Goal: Information Seeking & Learning: Find specific page/section

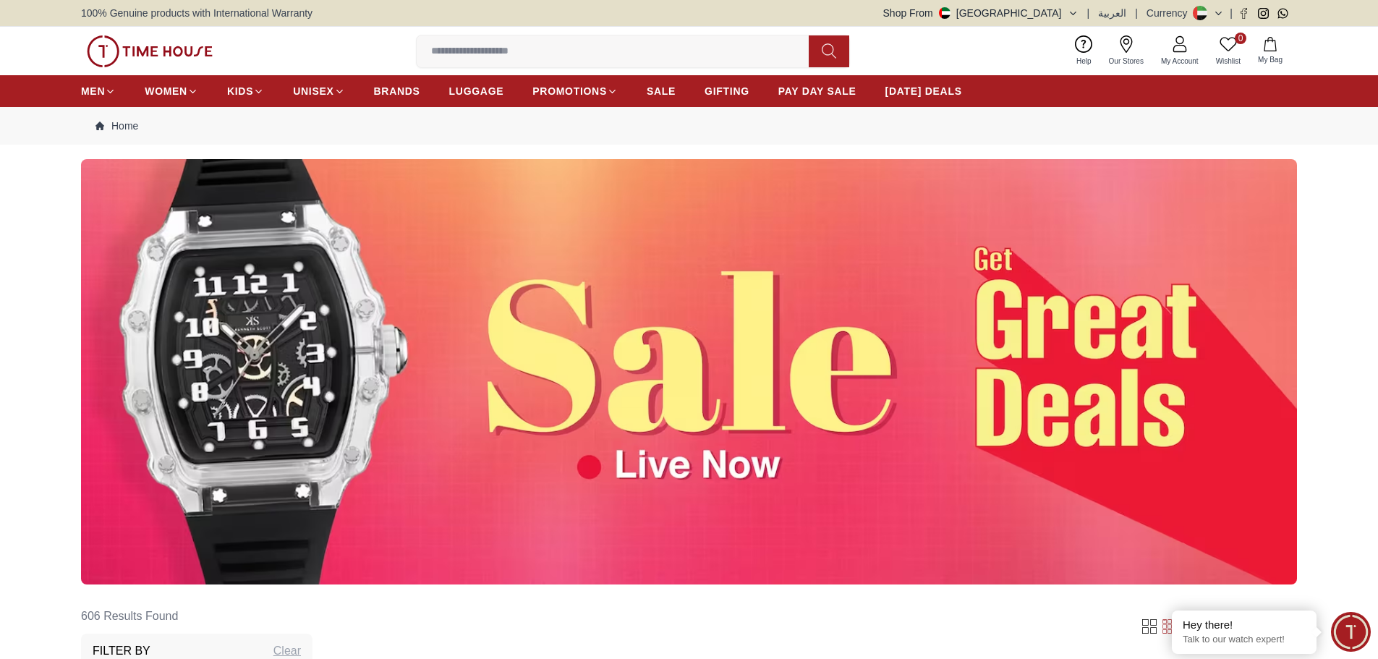
click at [1128, 60] on span "Our Stores" at bounding box center [1126, 61] width 46 height 11
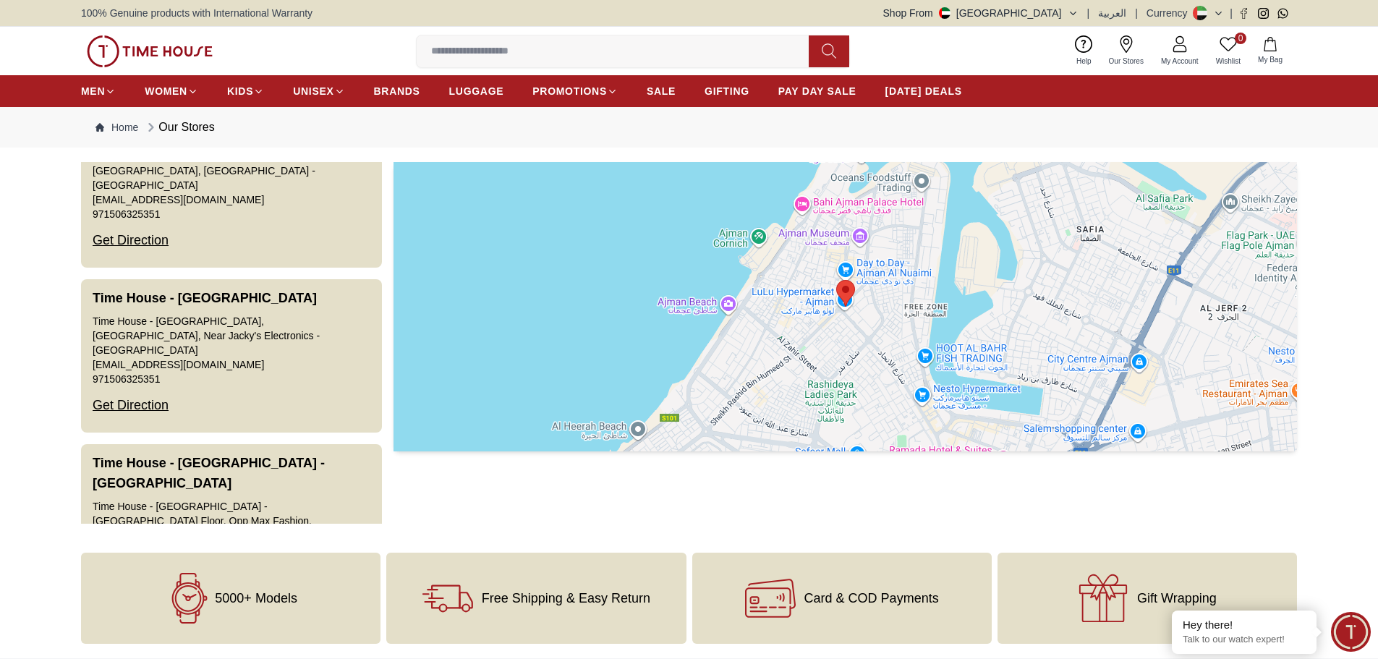
scroll to position [2026, 0]
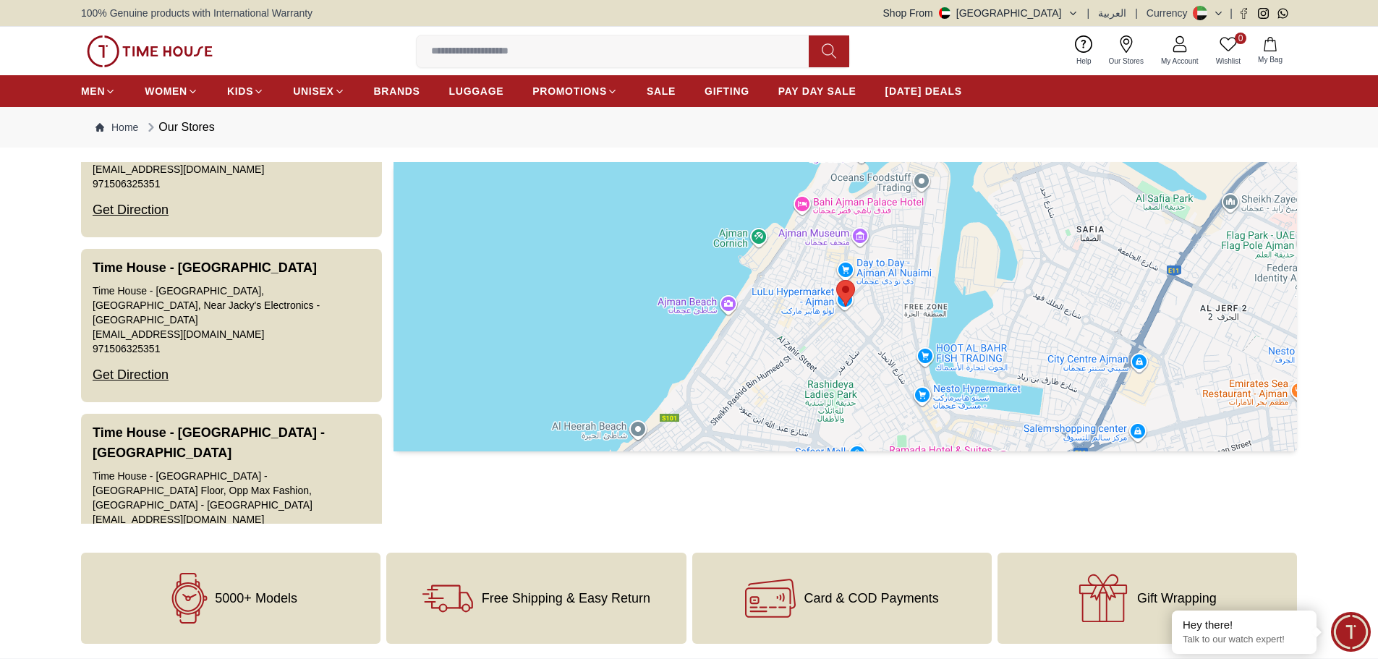
click at [266, 414] on button "Time House - [GEOGRAPHIC_DATA] - [GEOGRAPHIC_DATA] - [GEOGRAPHIC_DATA] - [GEOGR…" at bounding box center [231, 501] width 301 height 174
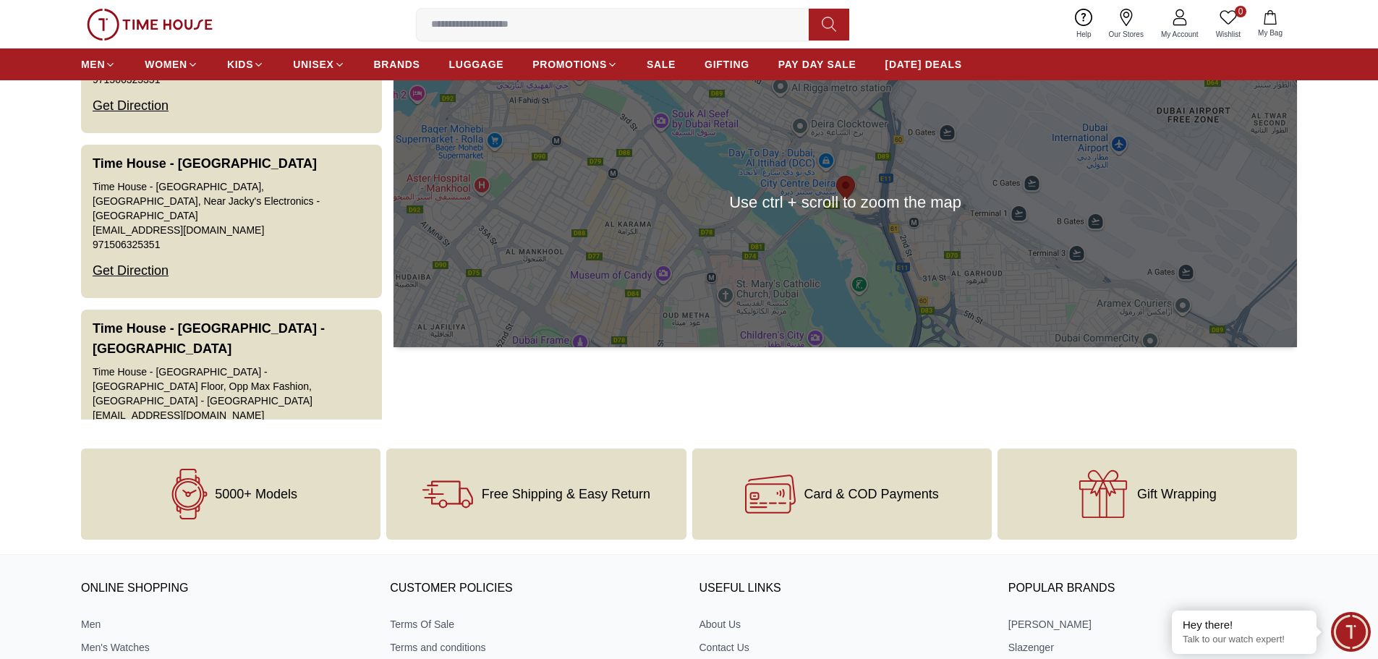
scroll to position [0, 0]
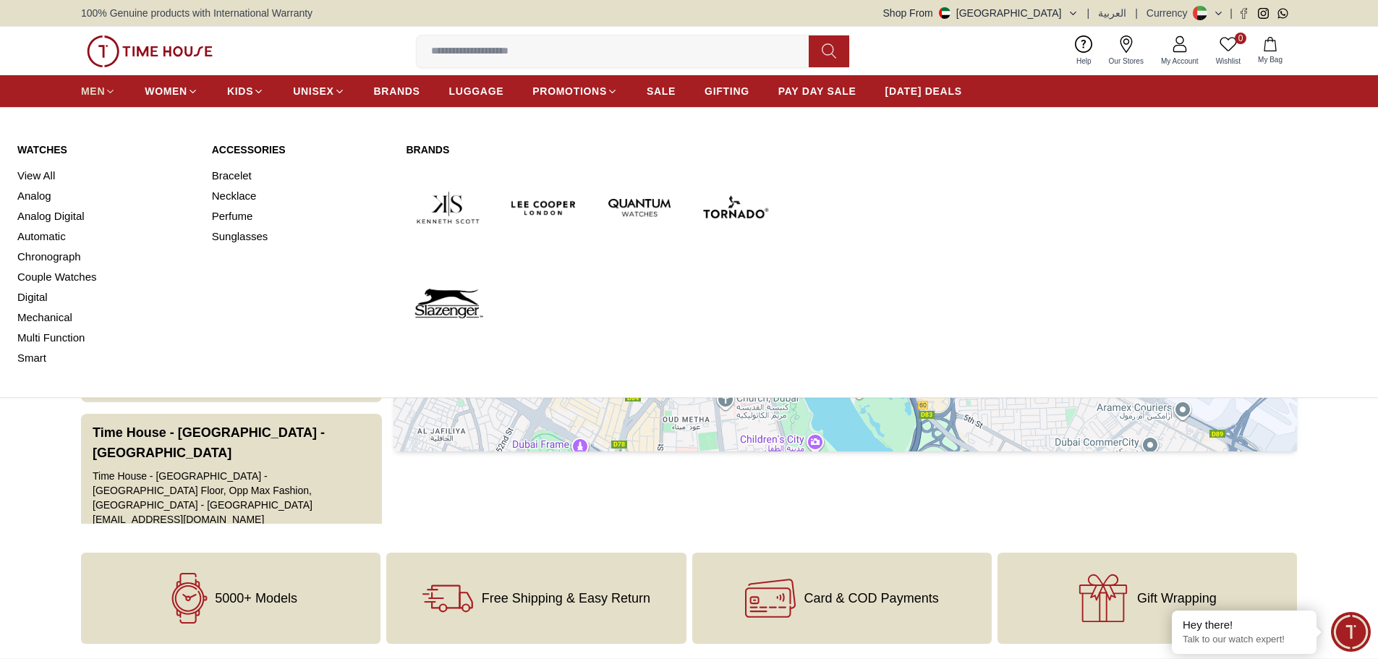
click at [96, 92] on span "MEN" at bounding box center [93, 91] width 24 height 14
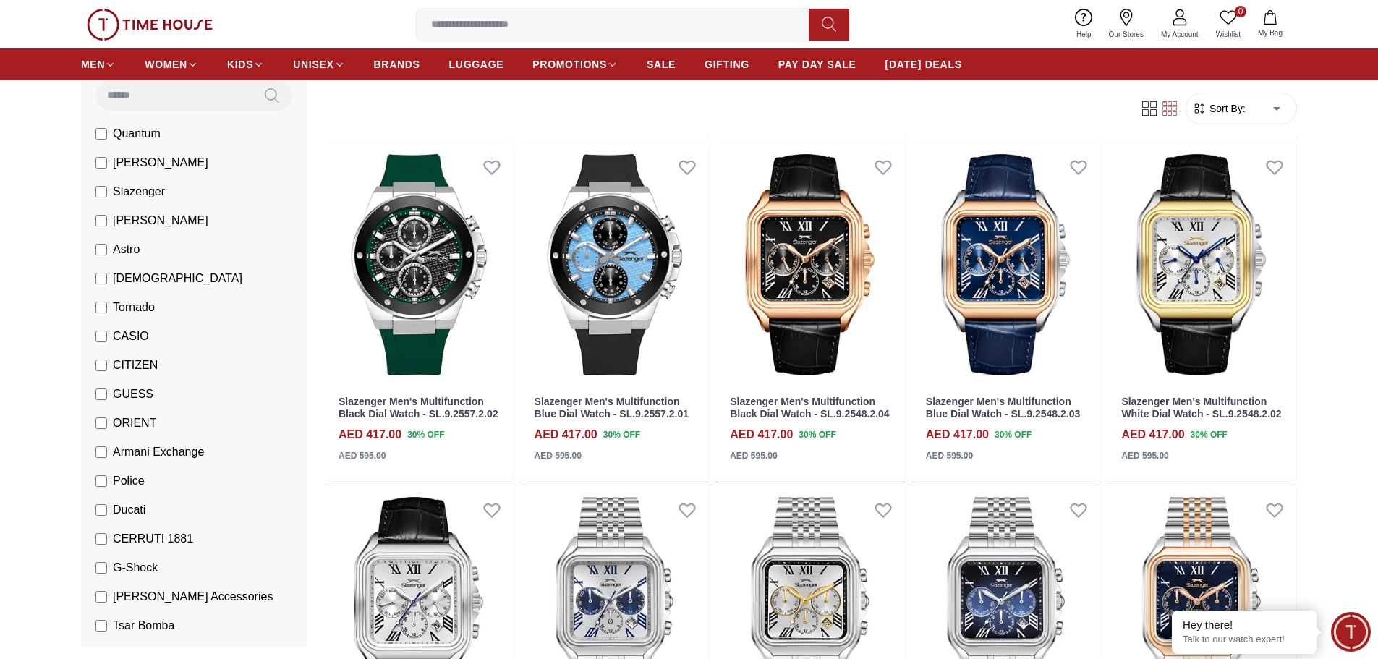
scroll to position [362, 0]
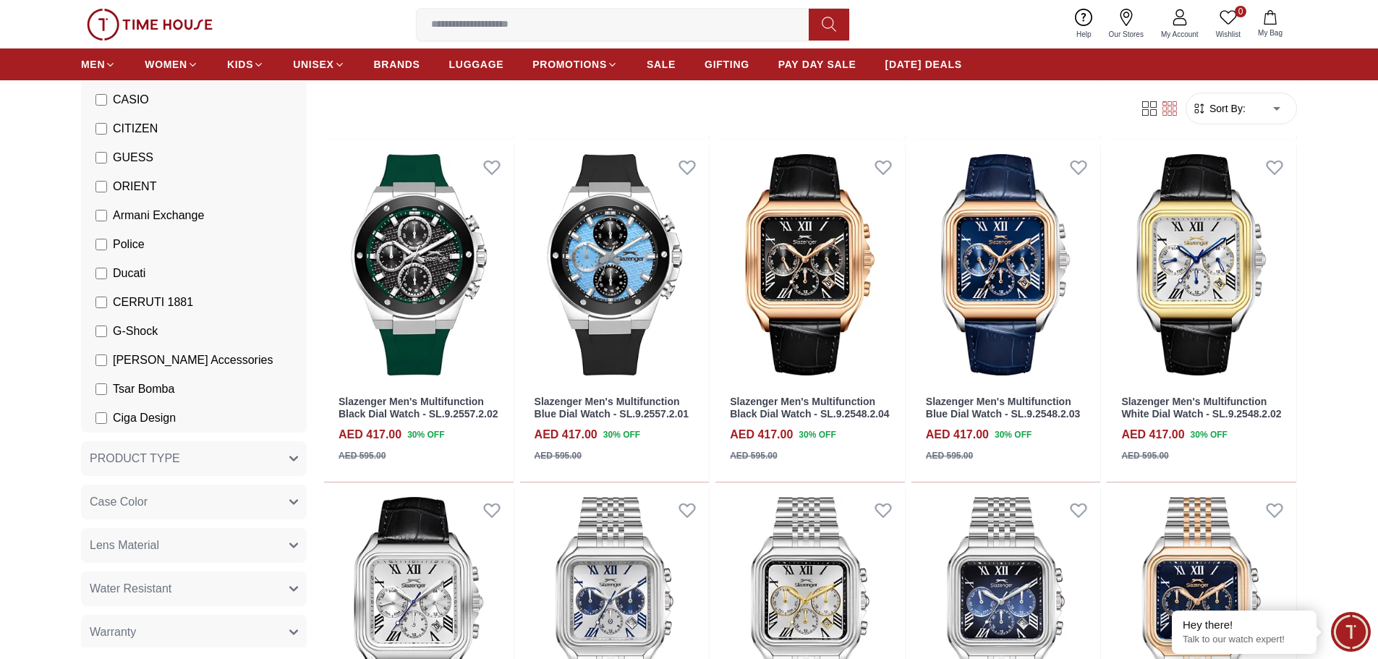
click at [129, 159] on span "GUESS" at bounding box center [133, 157] width 41 height 17
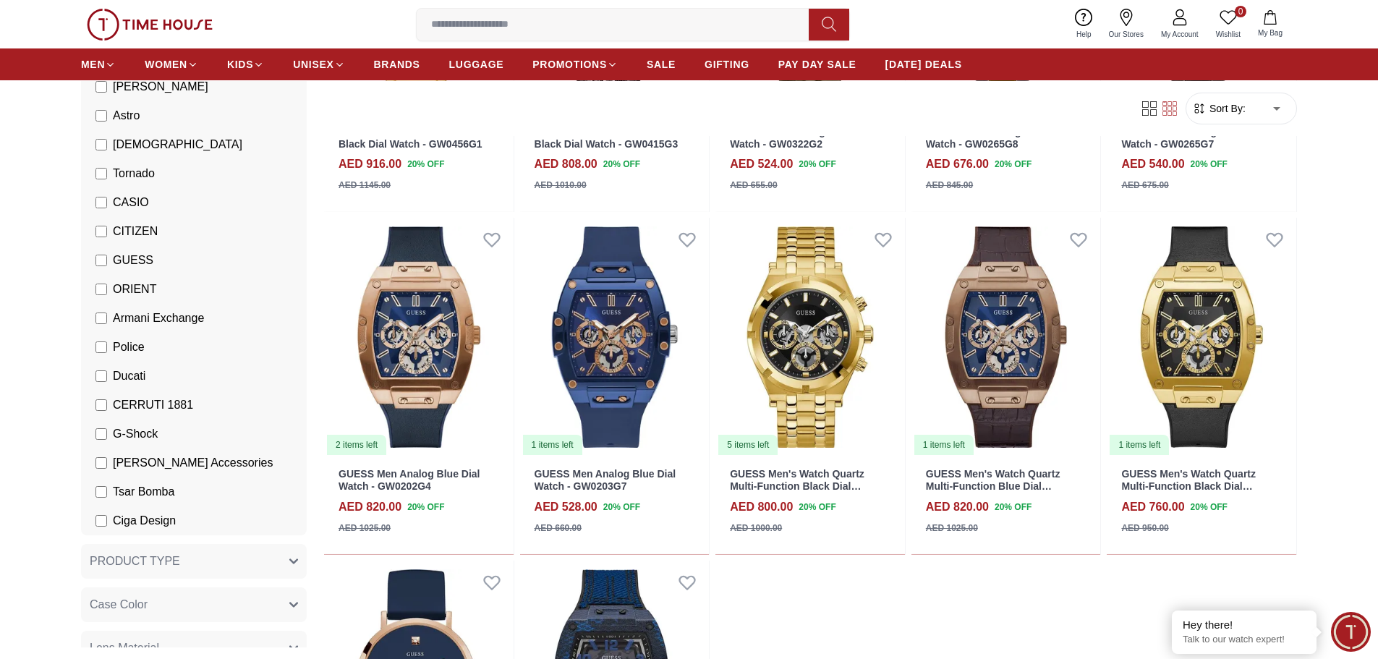
scroll to position [145, 0]
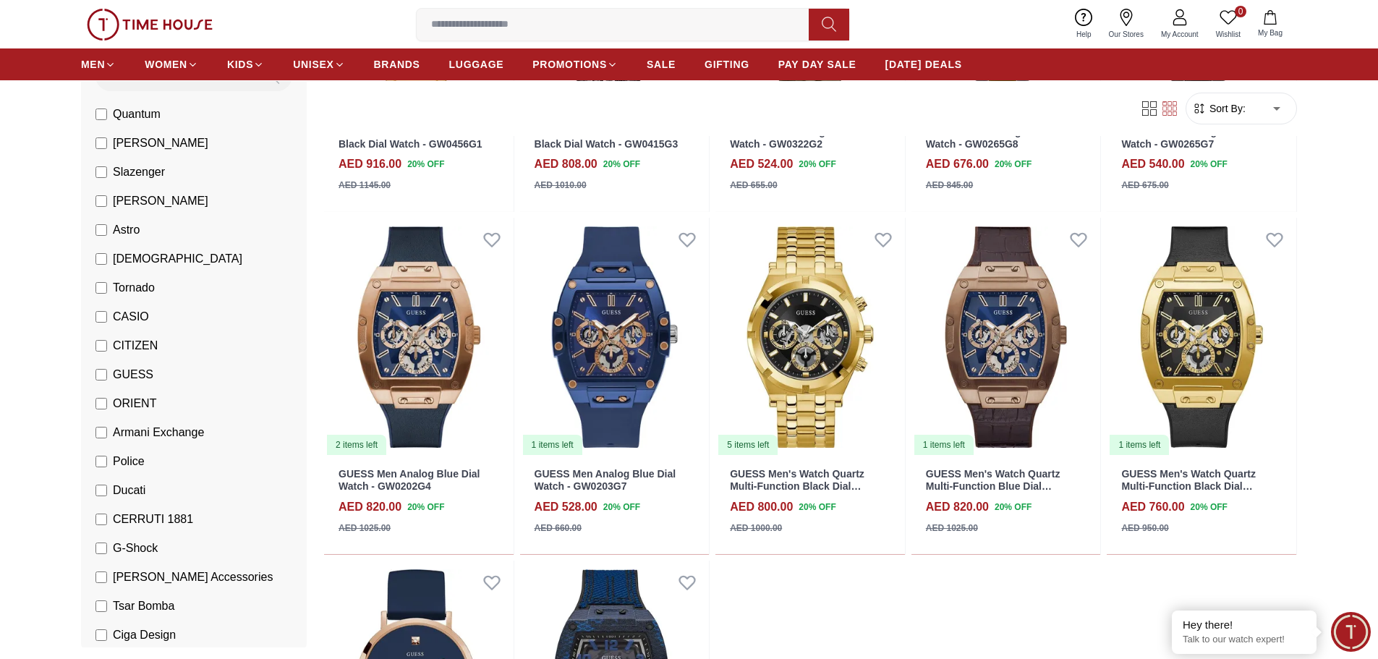
click at [145, 362] on li "GUESS" at bounding box center [197, 374] width 220 height 29
click at [122, 372] on span "GUESS" at bounding box center [133, 374] width 41 height 17
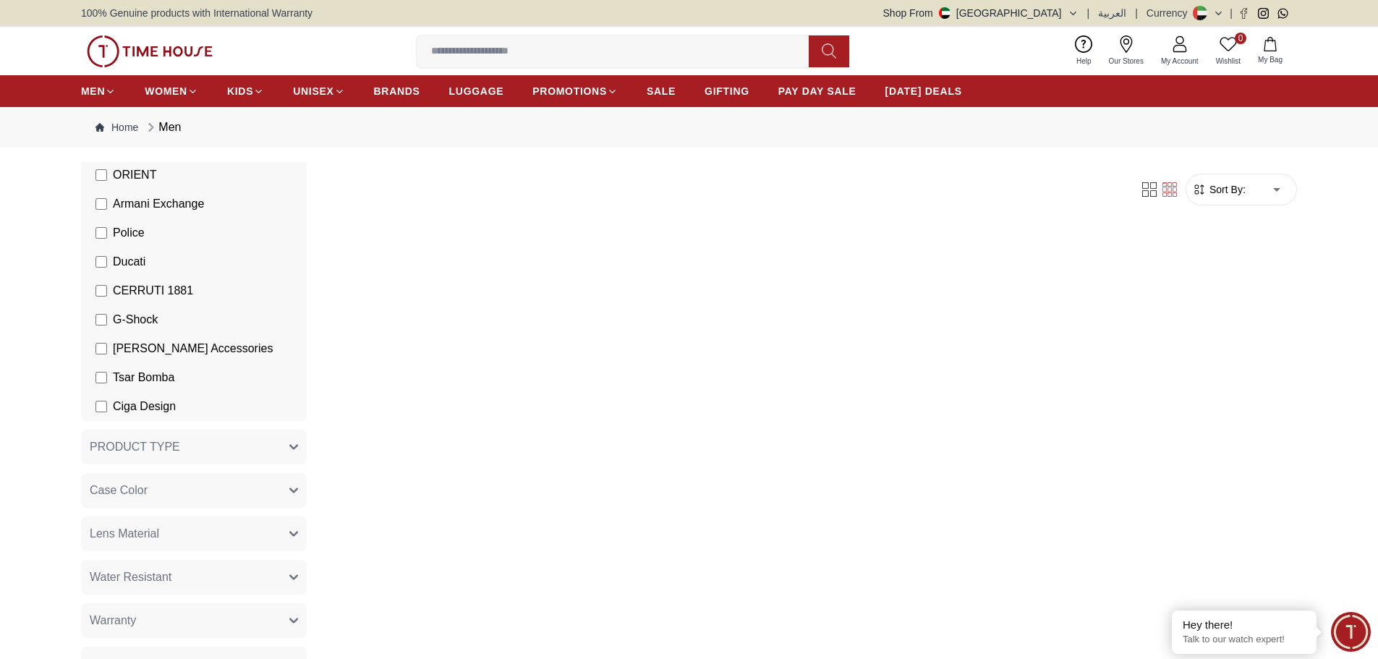
scroll to position [506, 0]
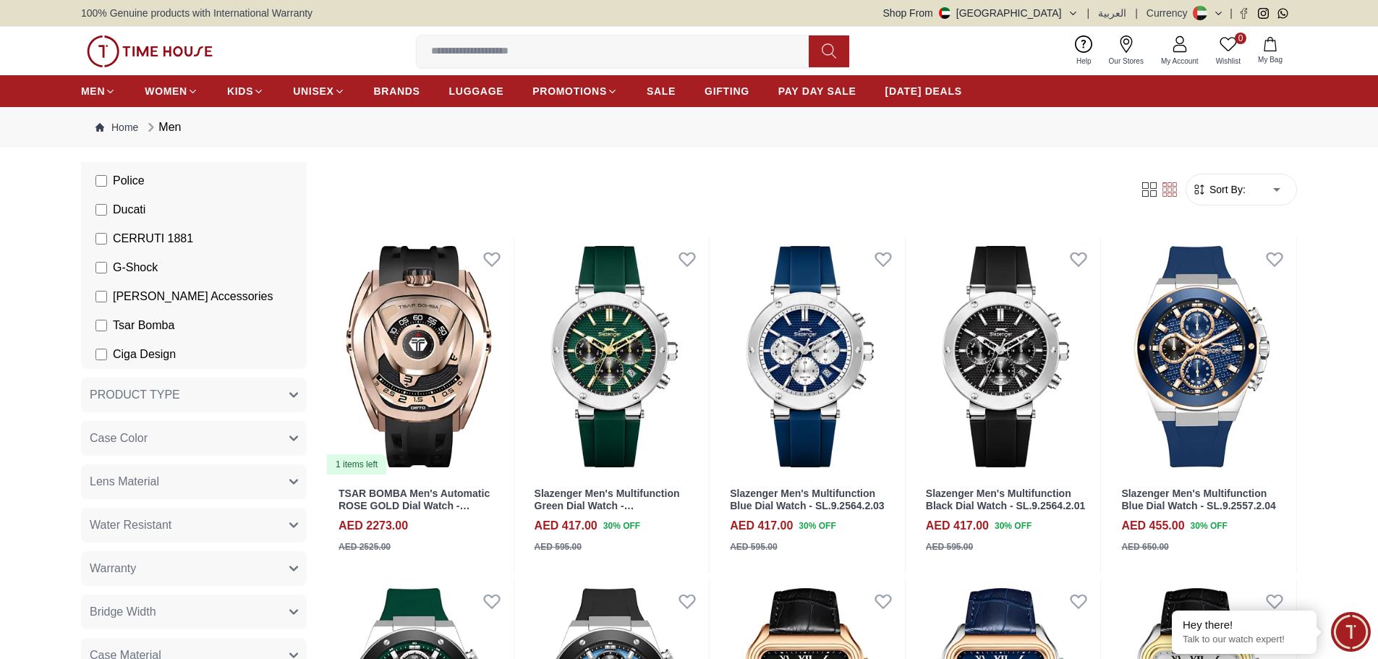
click at [129, 204] on span "Ducati" at bounding box center [129, 209] width 33 height 17
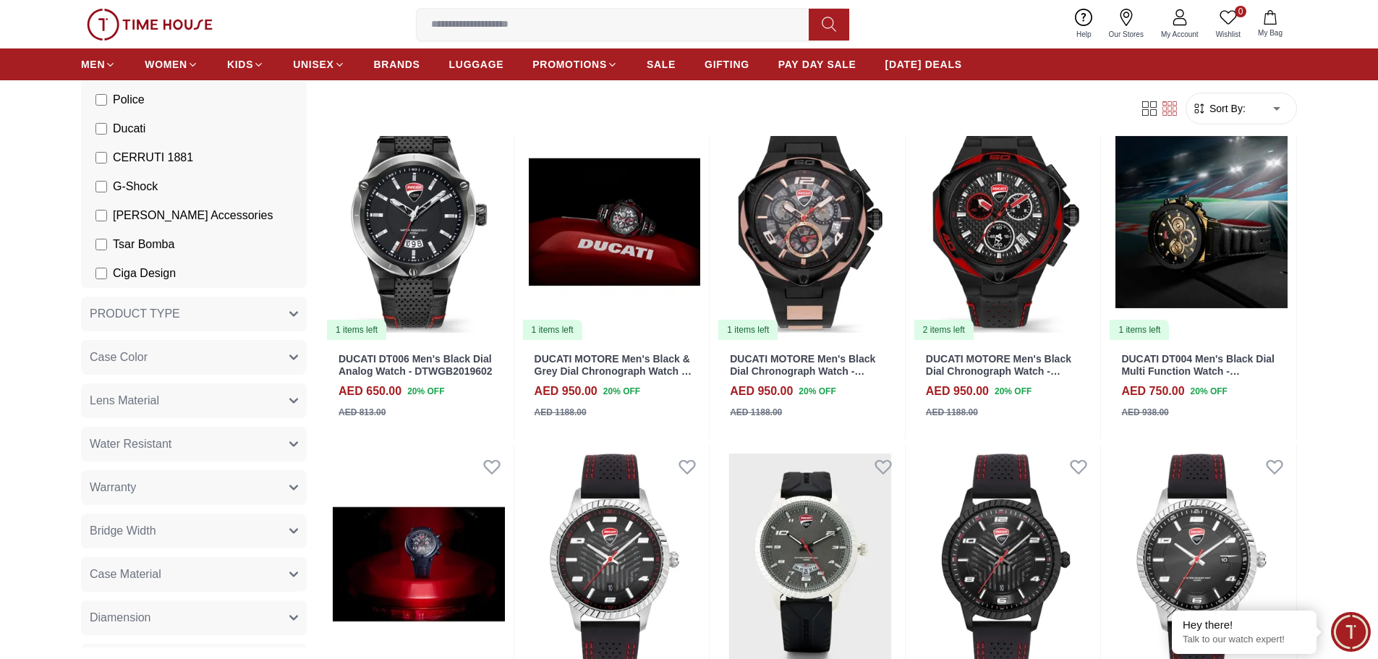
scroll to position [88, 0]
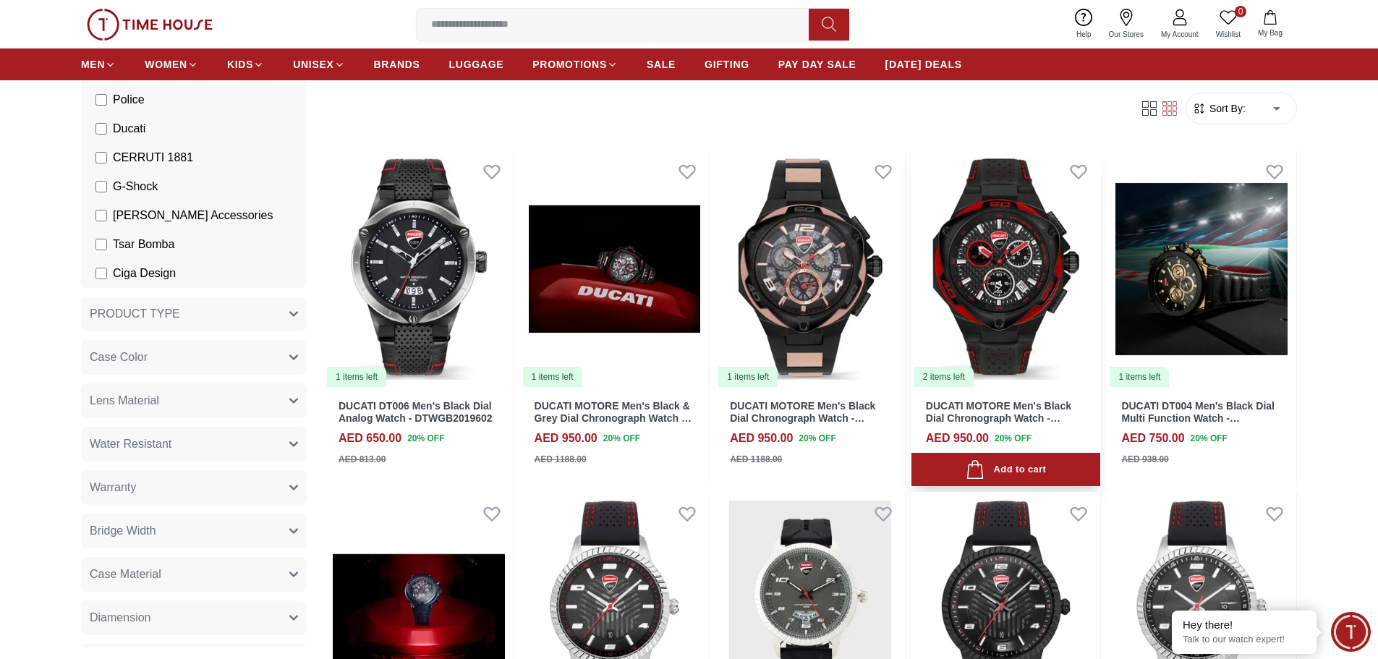
click at [976, 304] on img at bounding box center [1007, 269] width 190 height 239
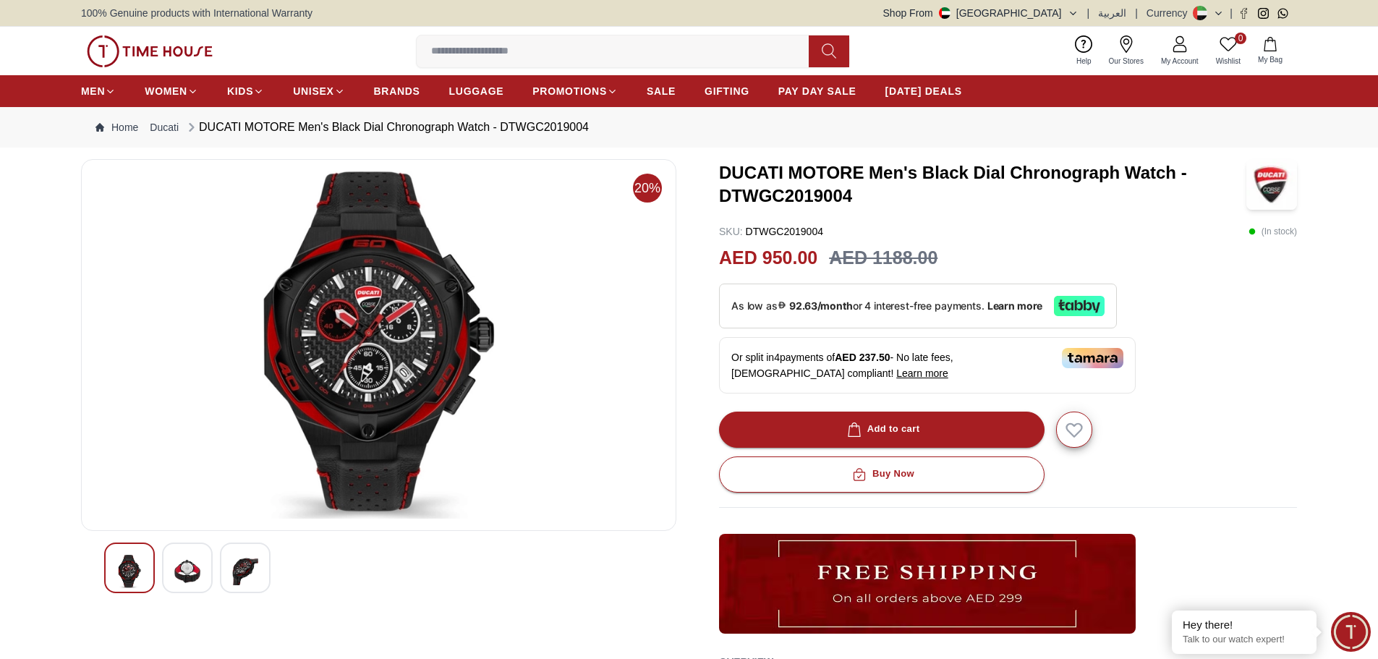
click at [198, 568] on img at bounding box center [187, 571] width 26 height 33
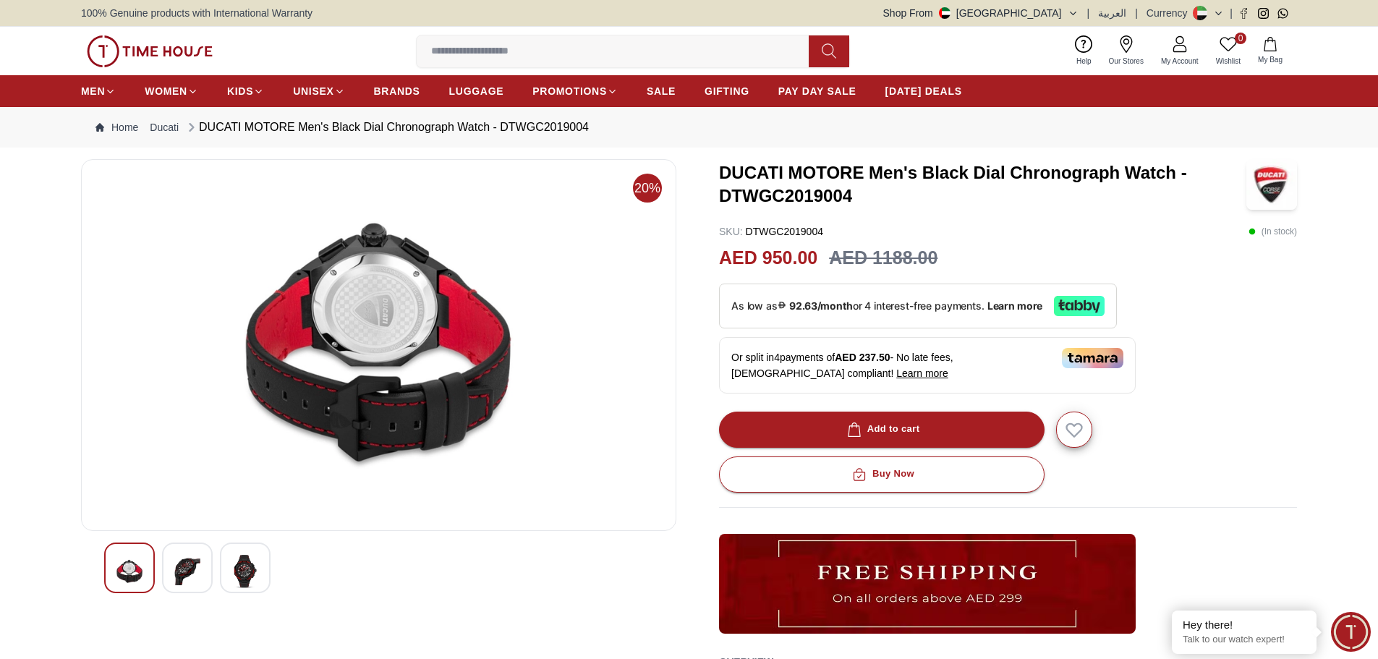
click at [229, 572] on div at bounding box center [245, 568] width 51 height 51
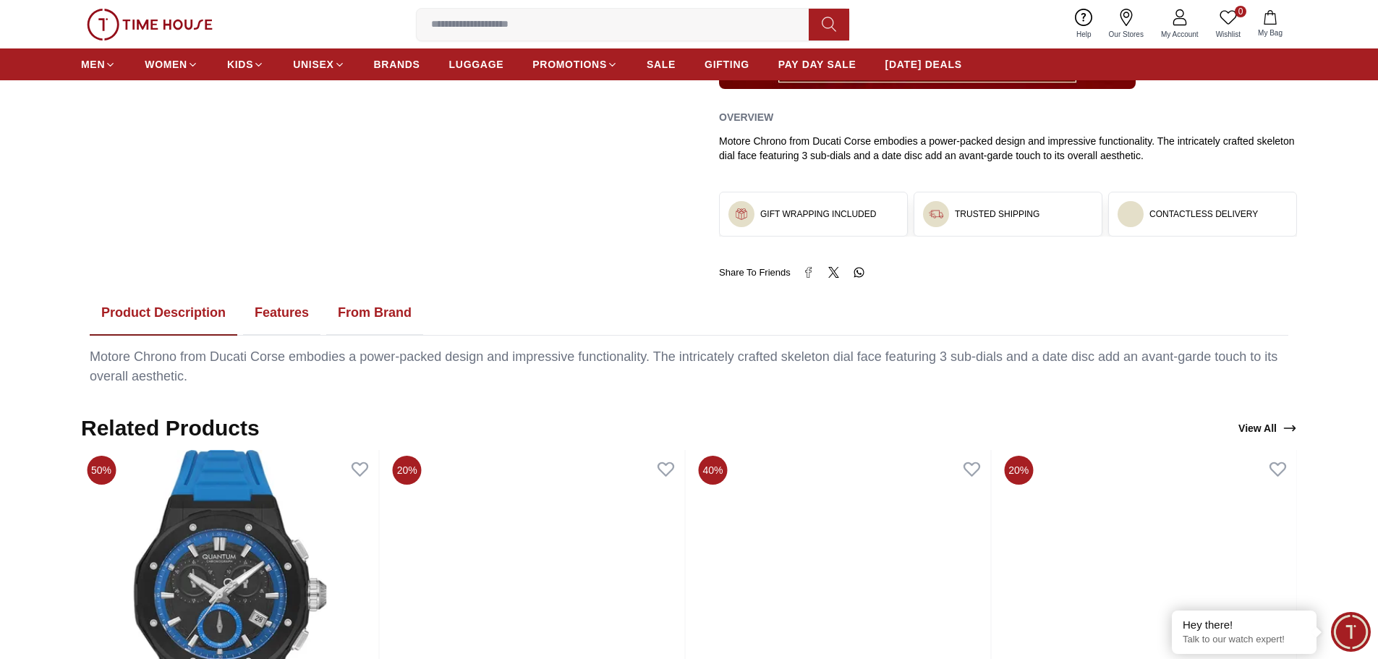
scroll to position [467, 0]
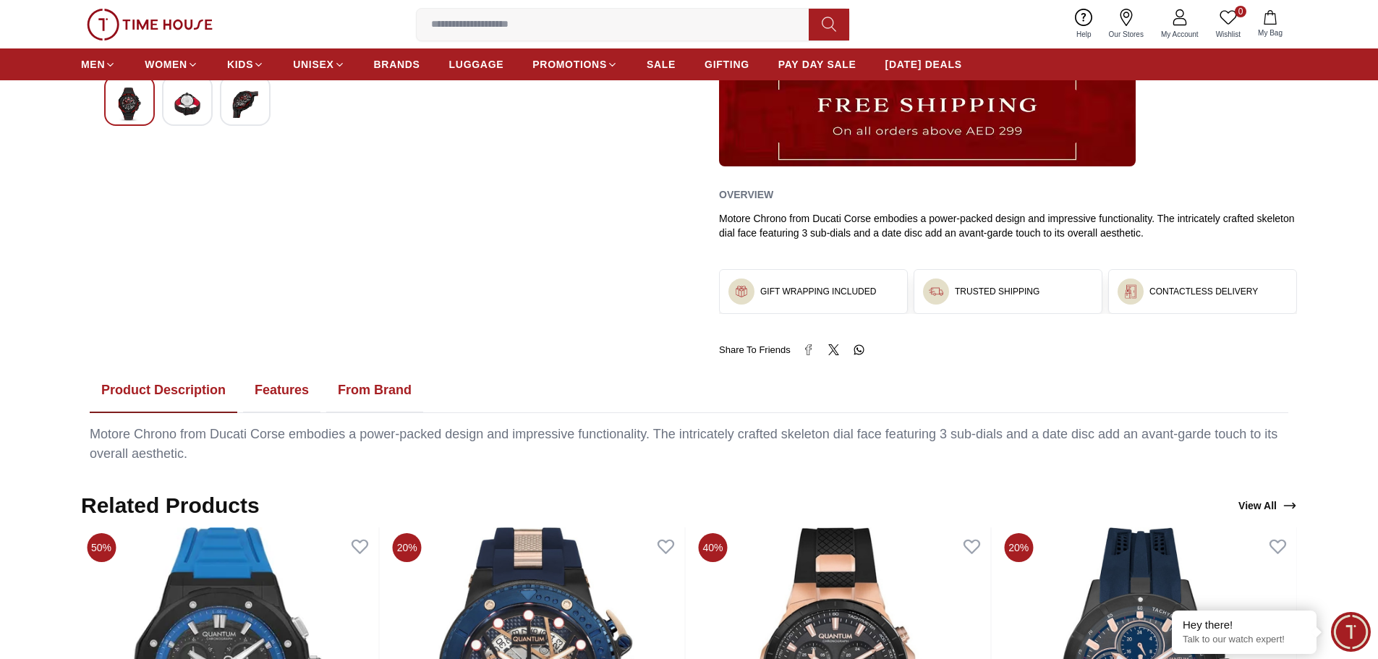
click at [263, 394] on button "Features" at bounding box center [281, 390] width 77 height 45
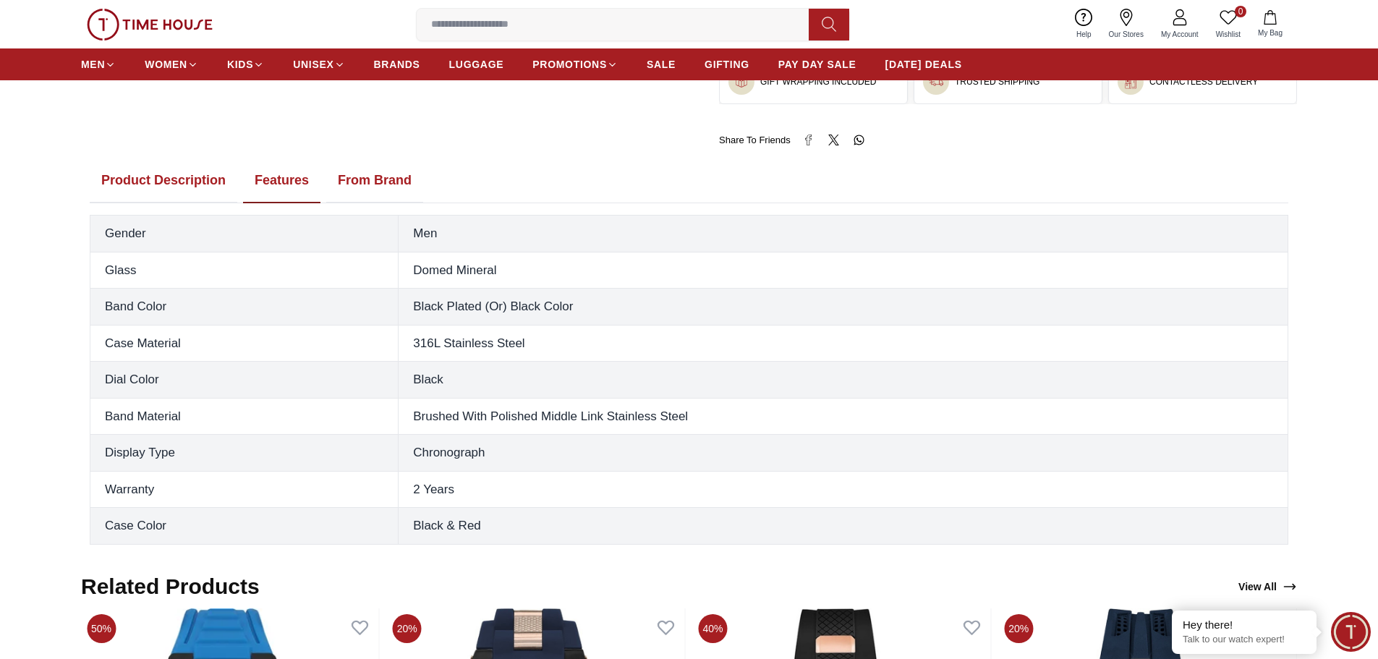
scroll to position [684, 0]
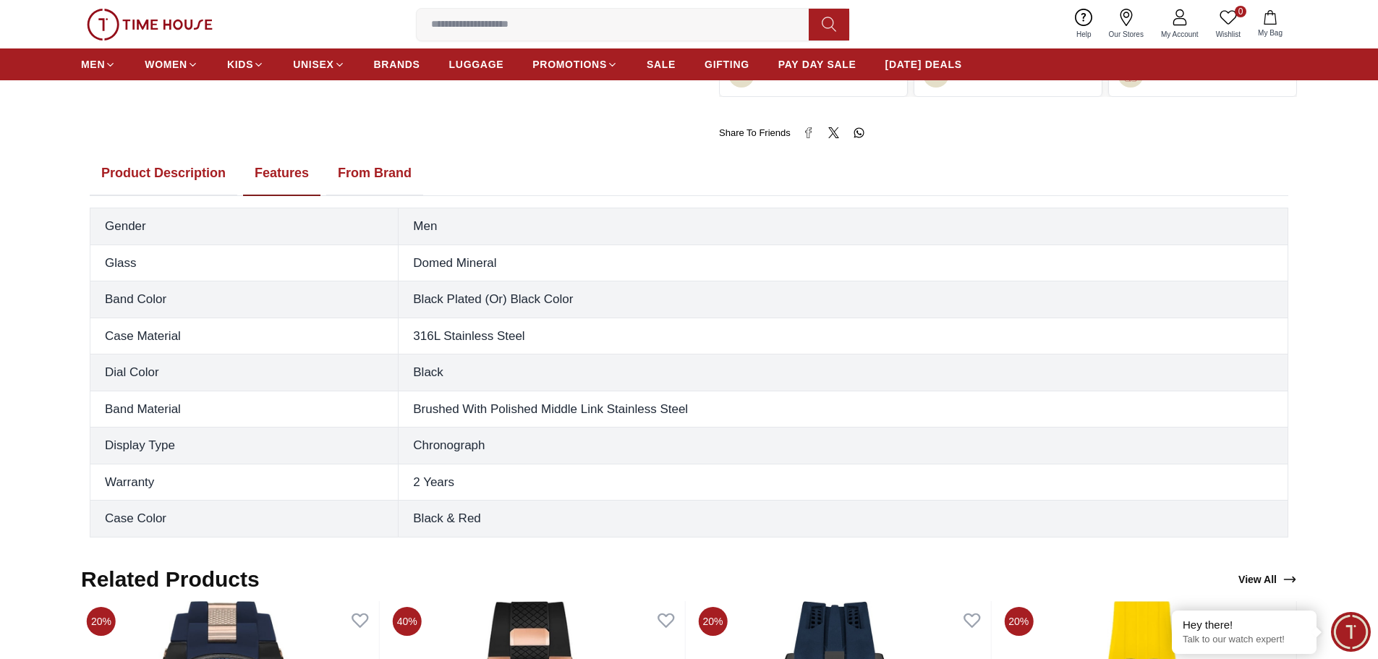
click at [397, 164] on button "From Brand" at bounding box center [374, 173] width 97 height 45
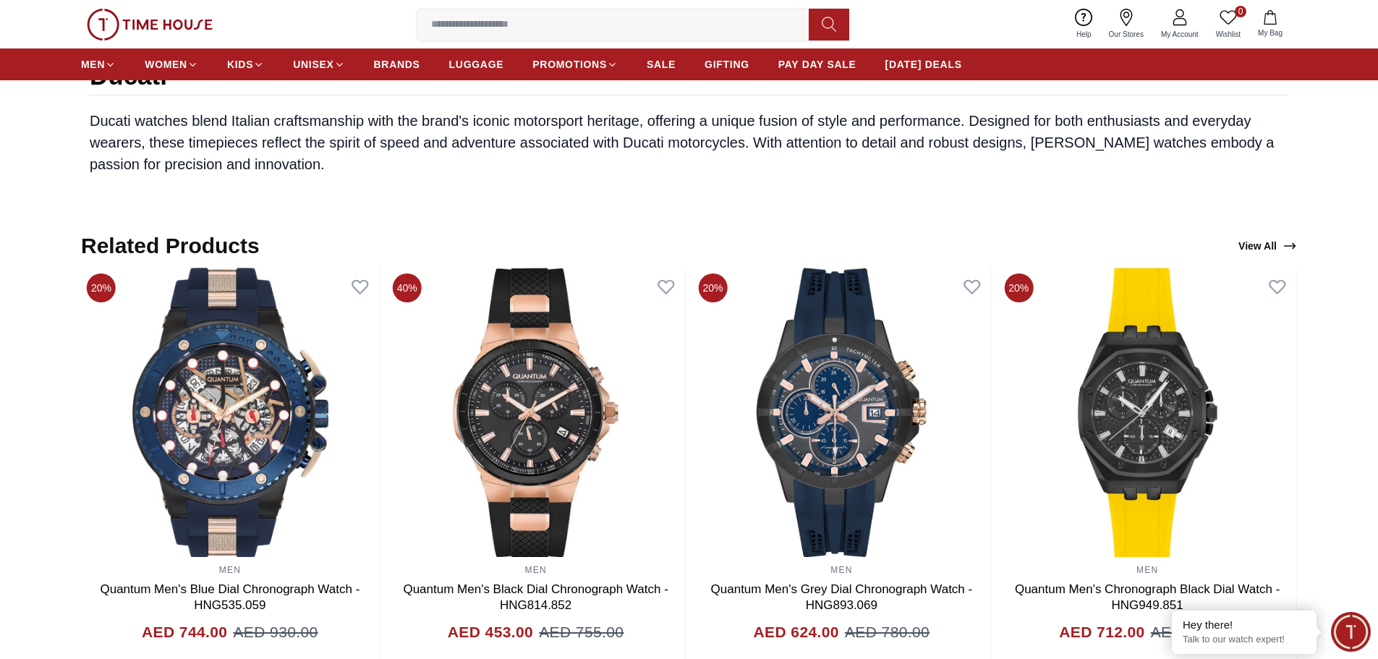
scroll to position [1263, 0]
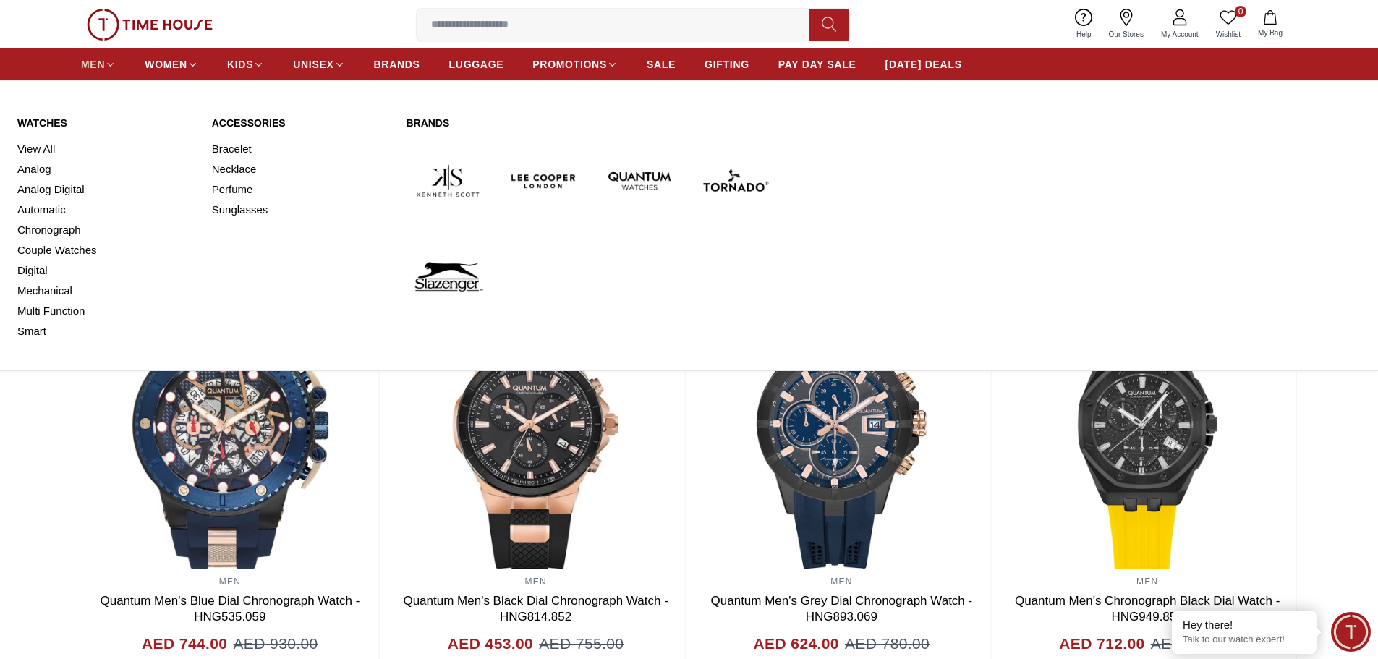
click at [105, 72] on link "MEN" at bounding box center [98, 64] width 35 height 26
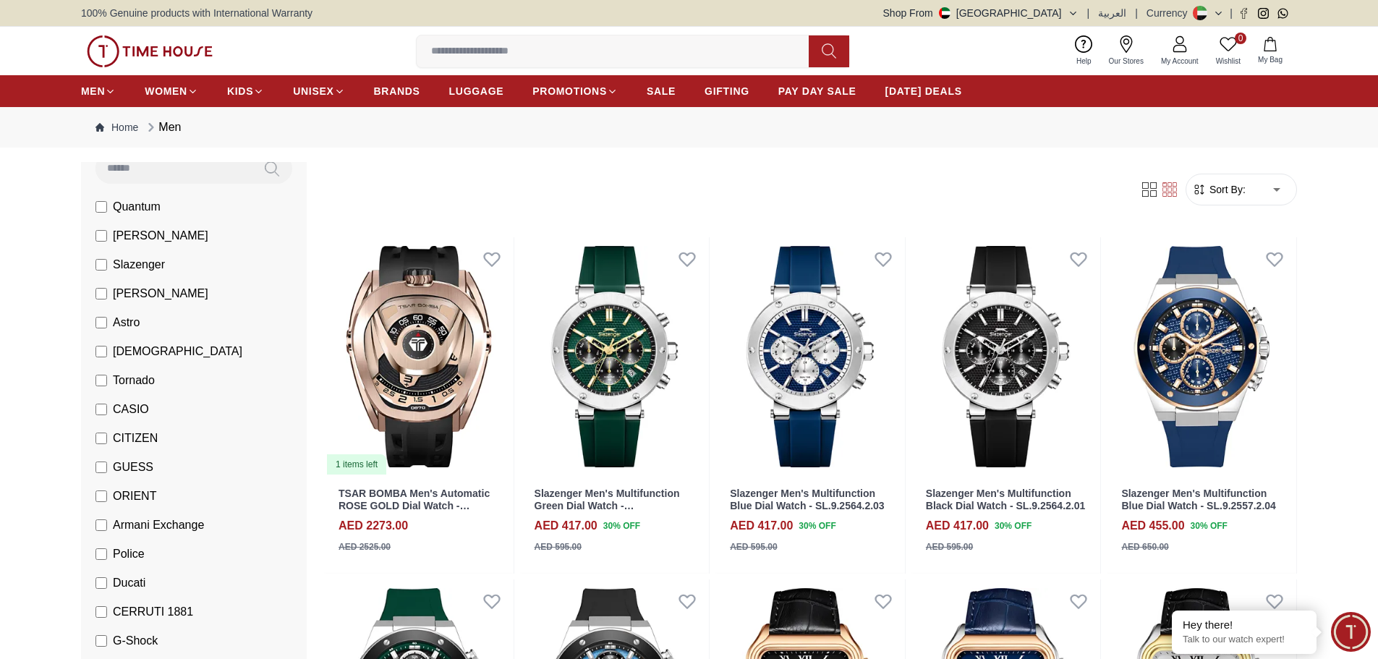
scroll to position [145, 0]
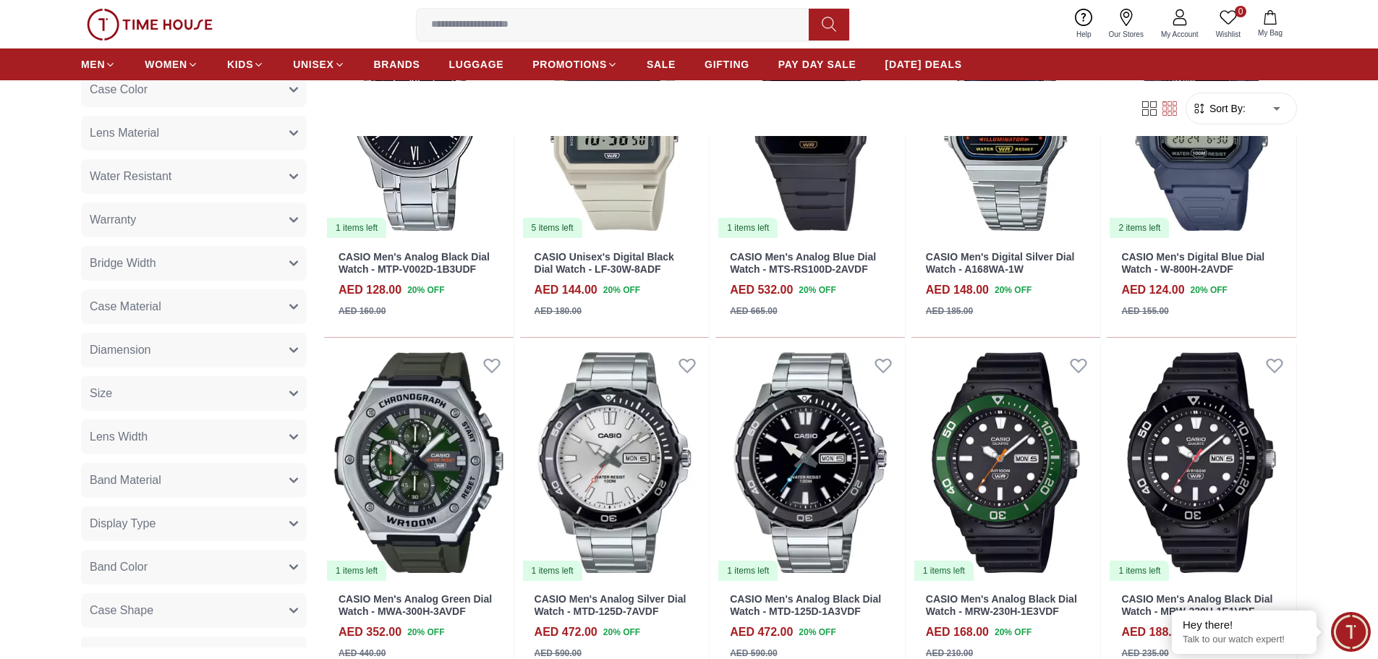
scroll to position [796, 0]
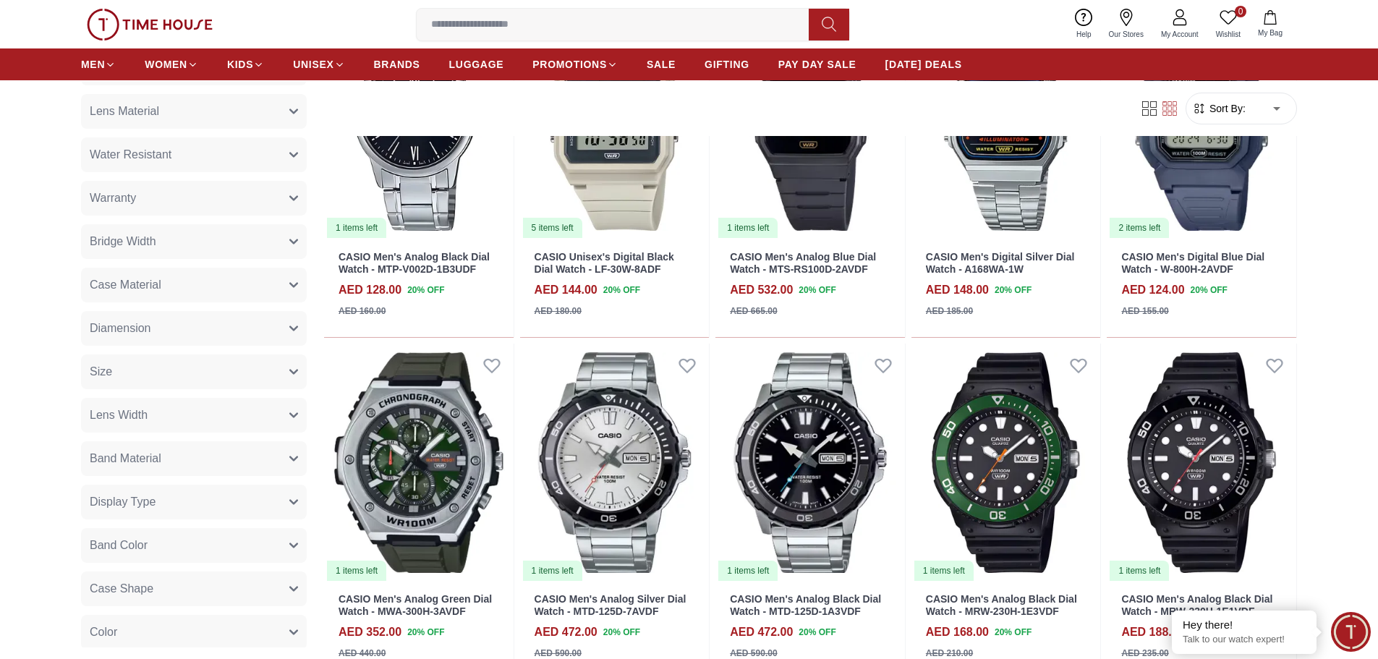
click at [161, 252] on button "Bridge Width" at bounding box center [194, 241] width 226 height 35
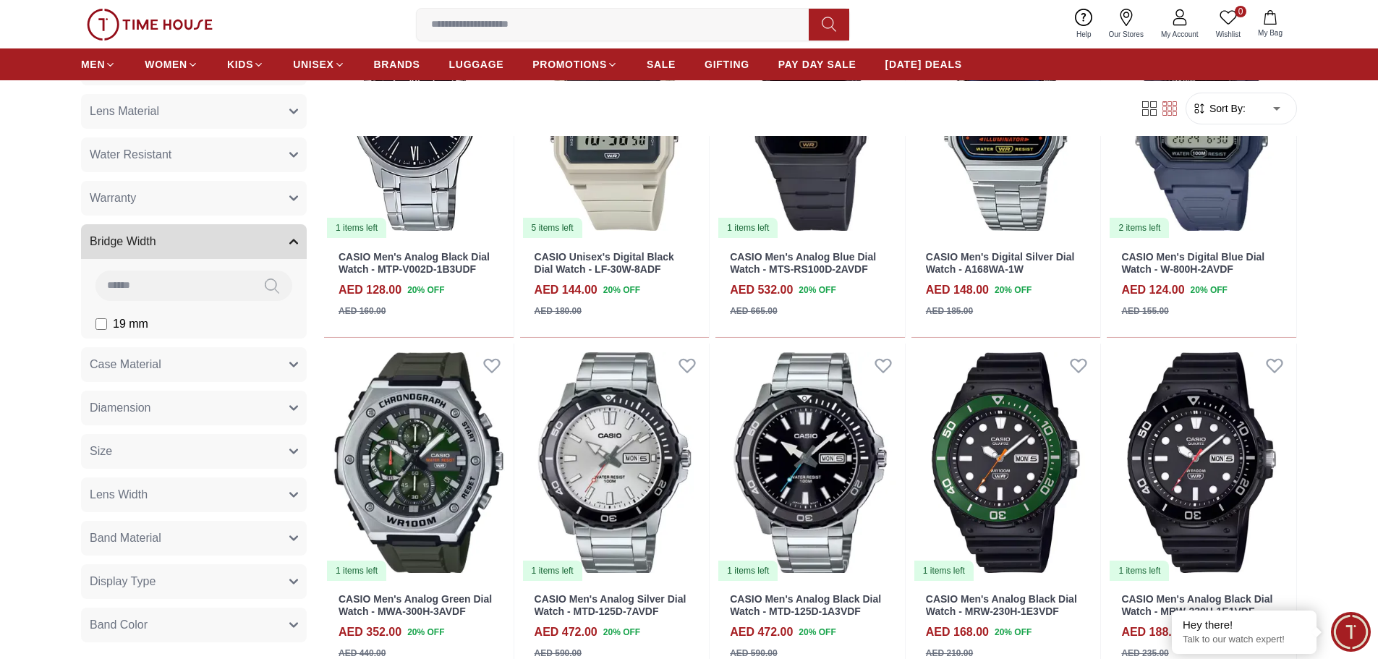
click at [161, 252] on button "Bridge Width" at bounding box center [194, 241] width 226 height 35
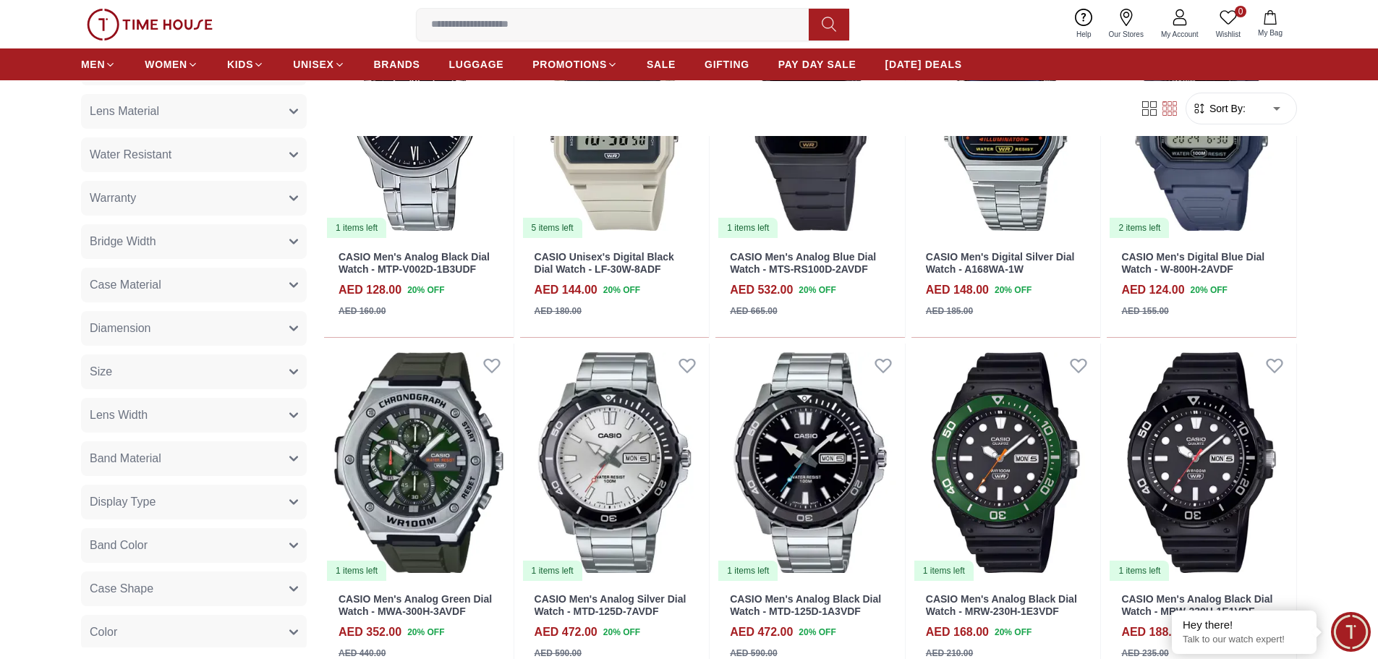
scroll to position [868, 0]
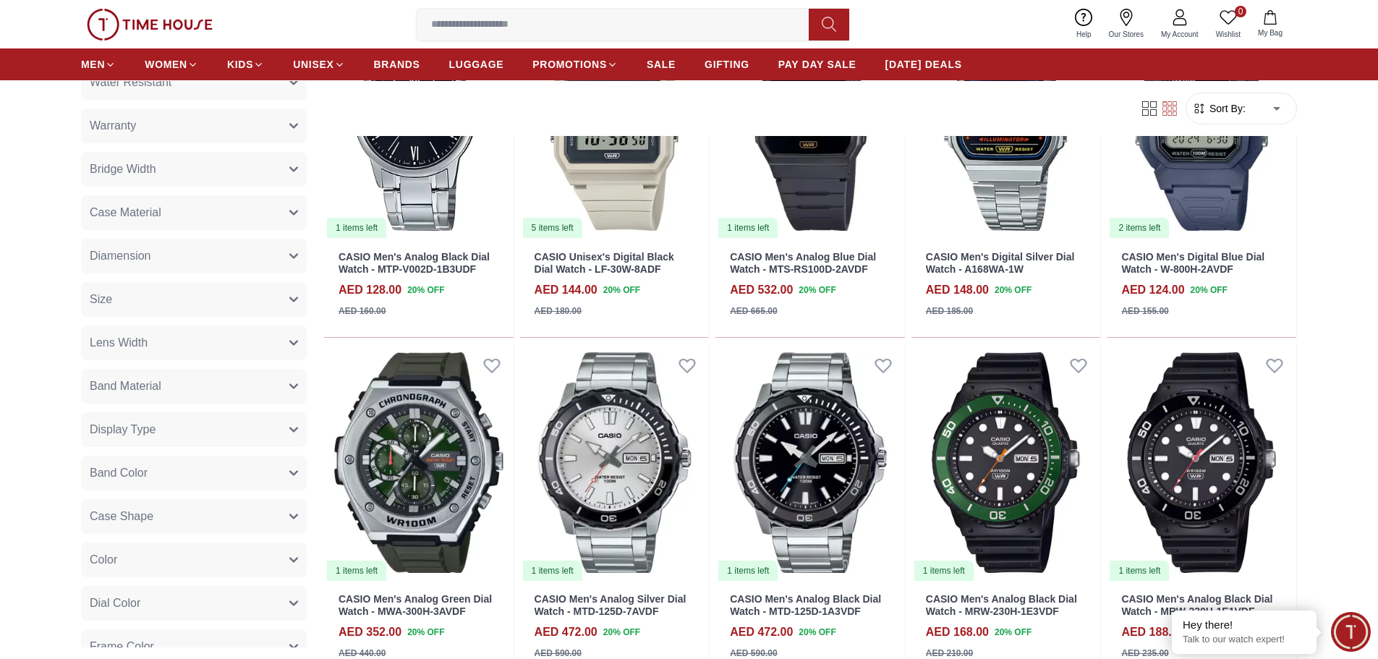
click at [140, 427] on span "Display Type" at bounding box center [123, 429] width 66 height 17
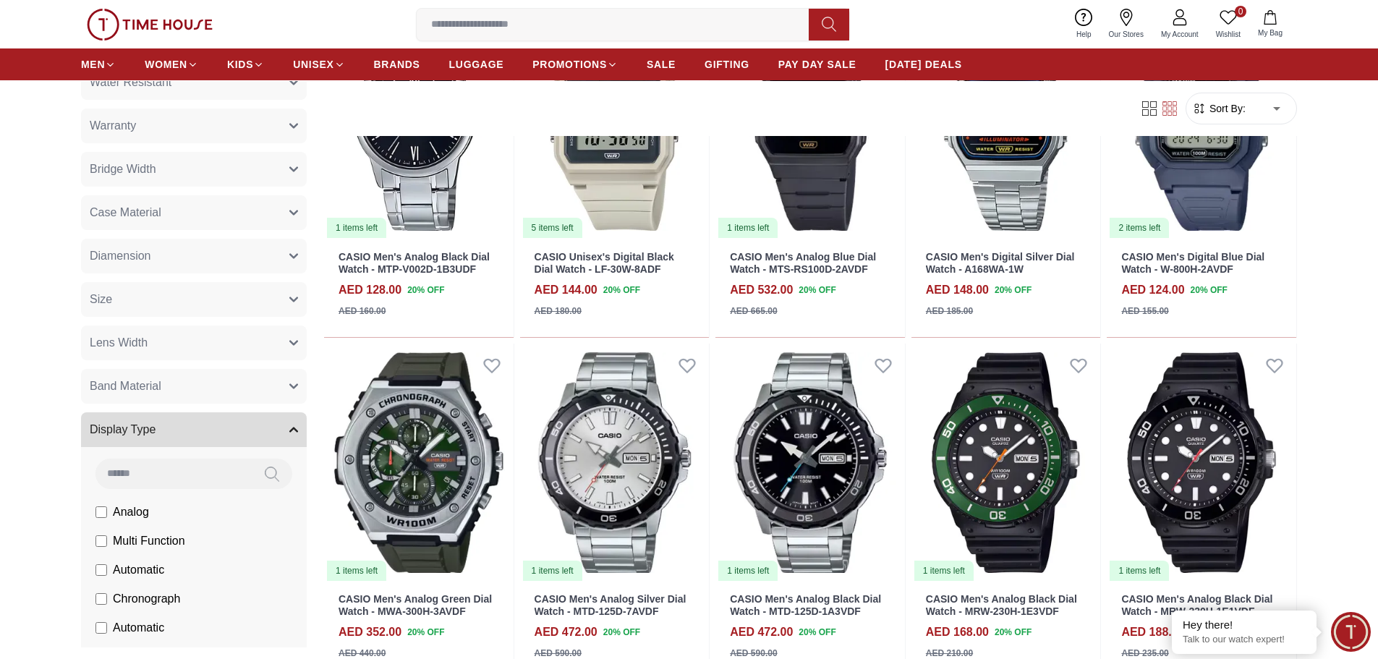
click at [140, 427] on span "Display Type" at bounding box center [123, 429] width 66 height 17
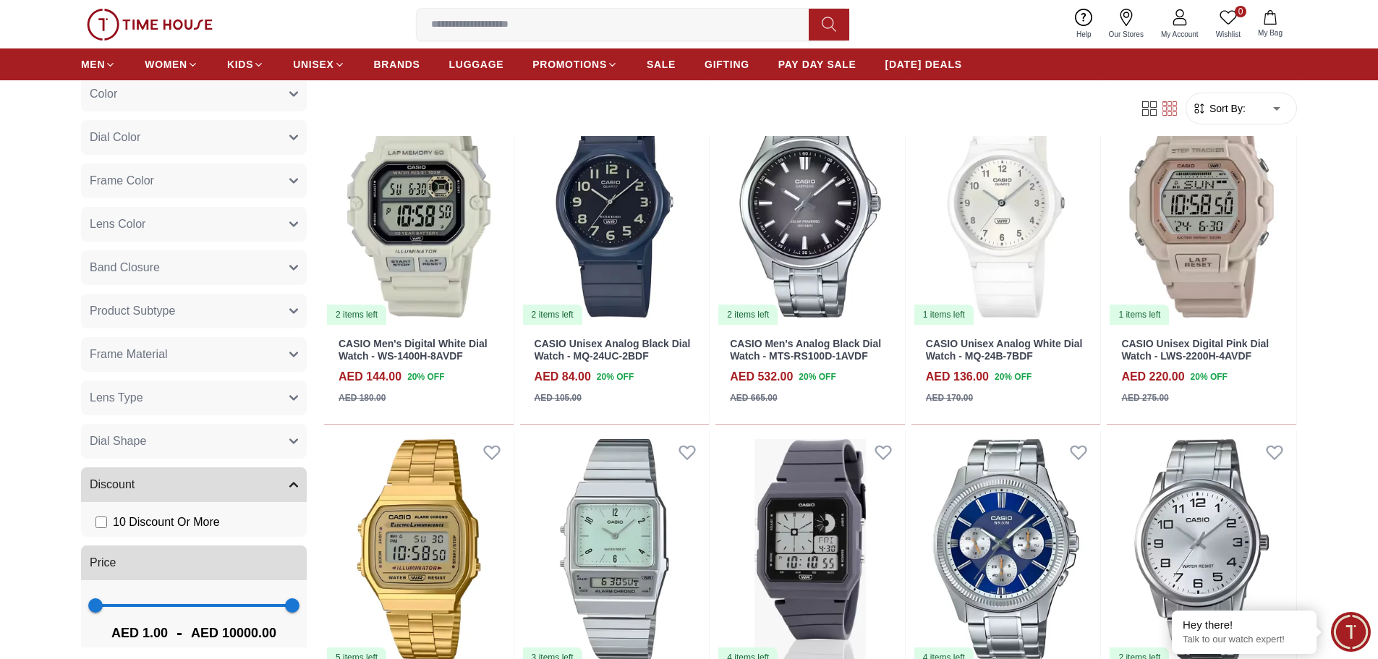
scroll to position [1355, 0]
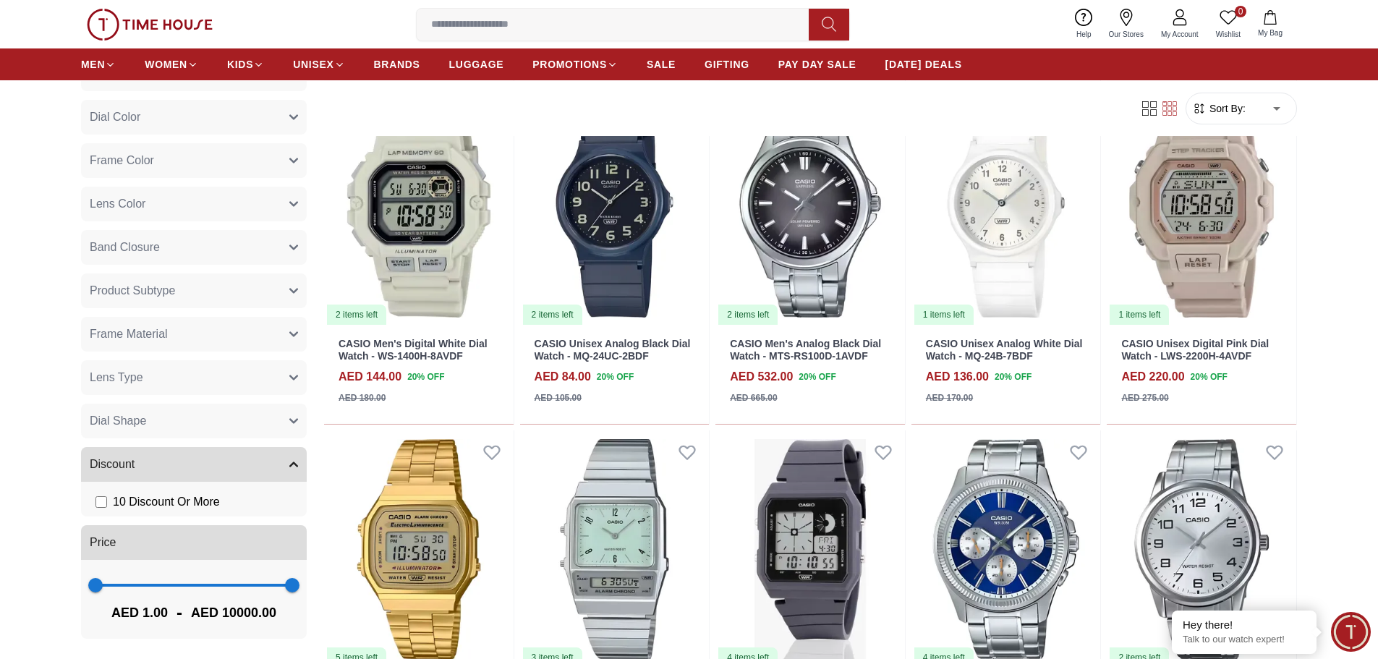
click at [211, 376] on button "Lens Type" at bounding box center [194, 377] width 226 height 35
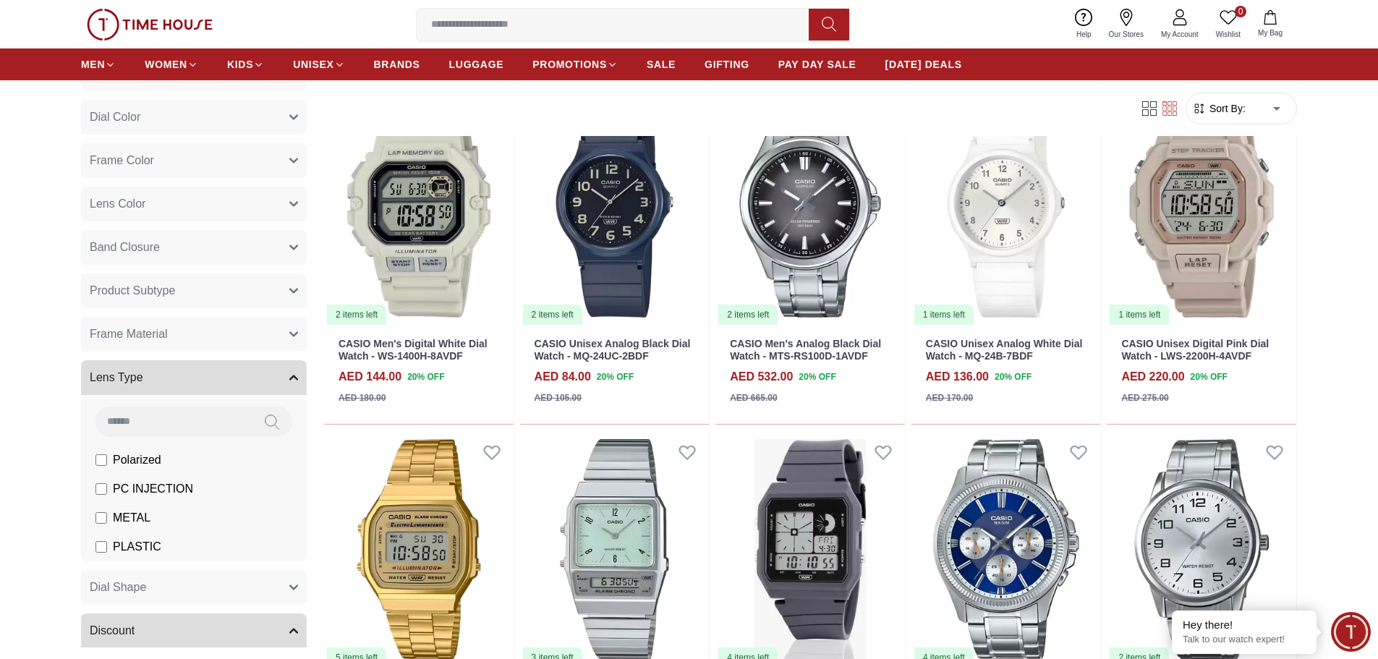
click at [211, 376] on button "Lens Type" at bounding box center [194, 377] width 226 height 35
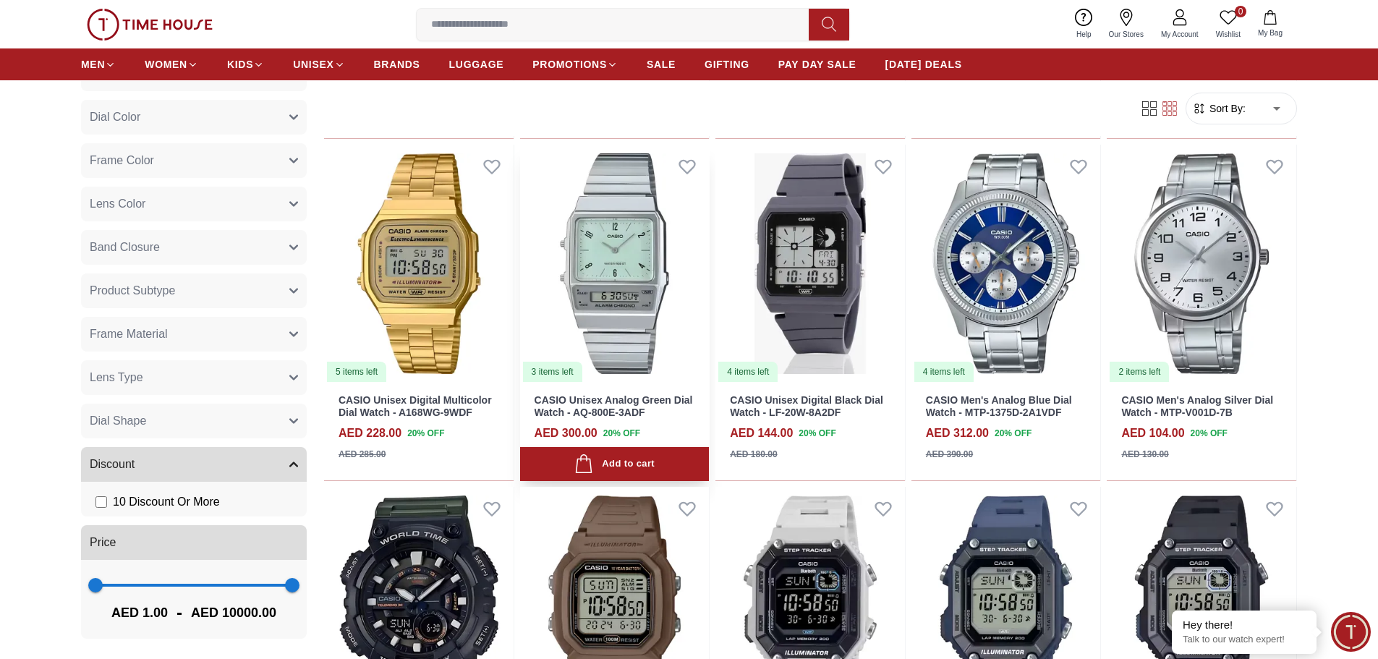
scroll to position [2098, 0]
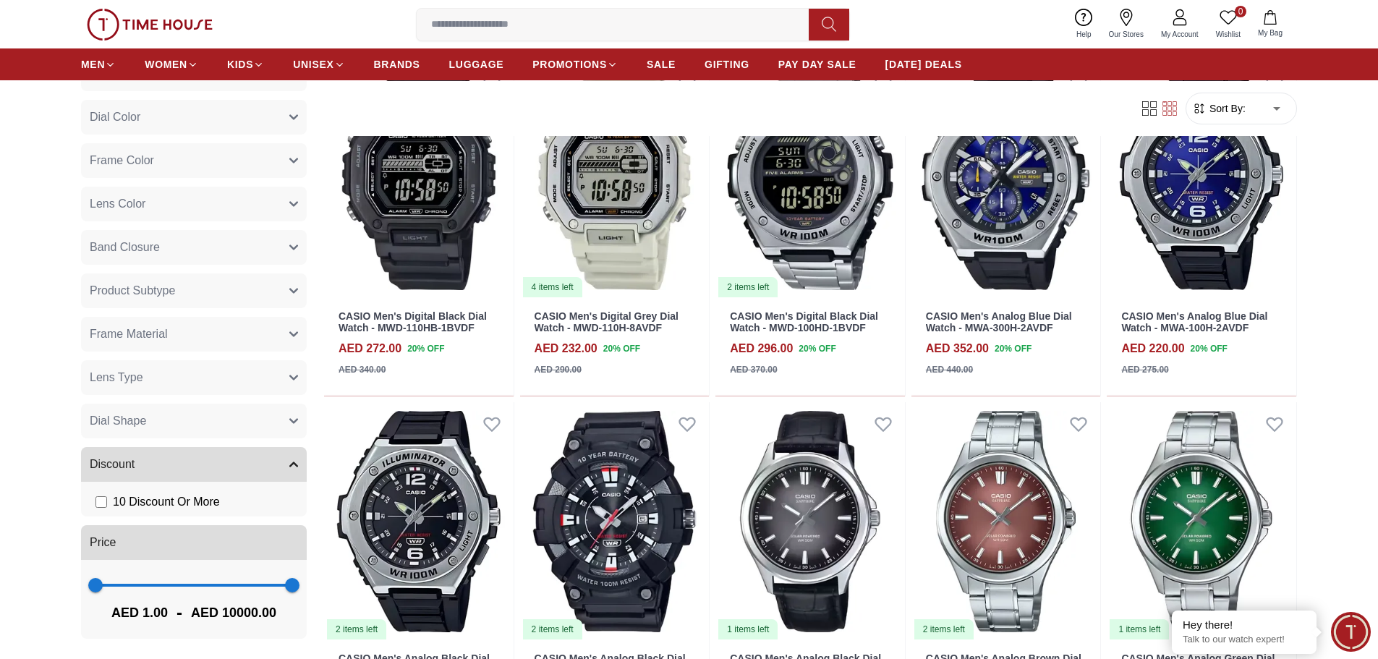
scroll to position [3429, 0]
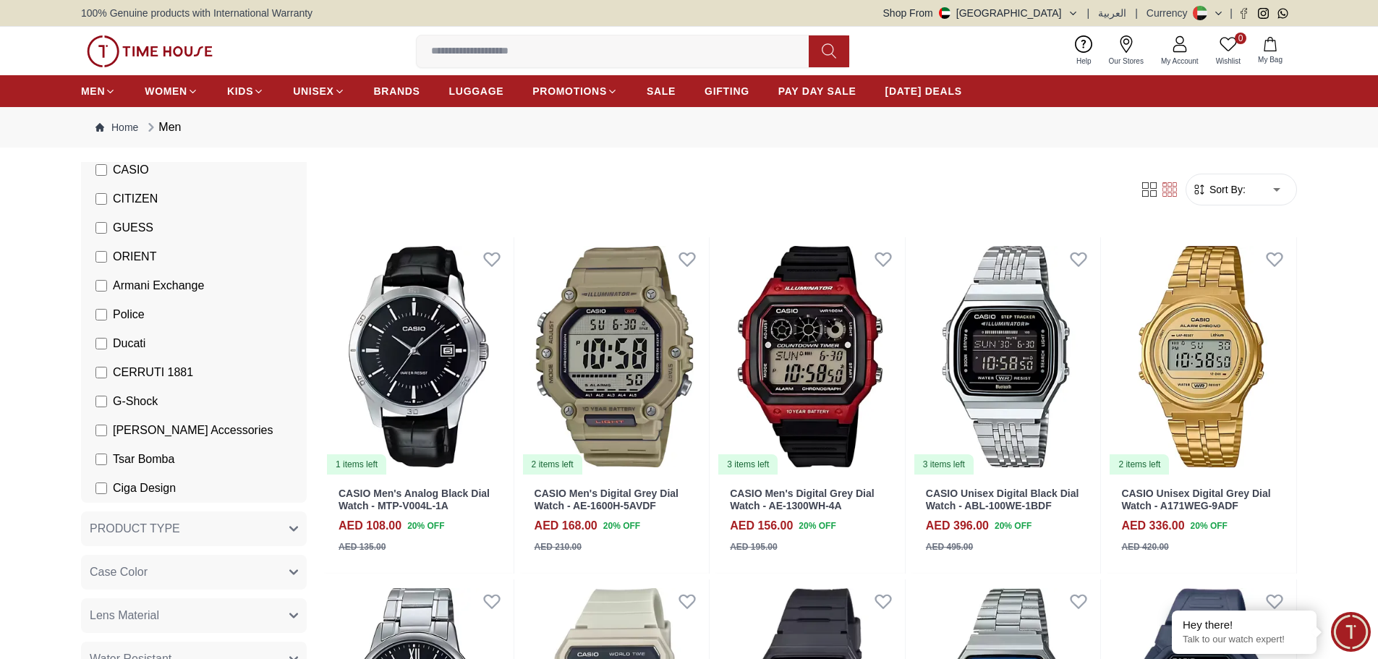
scroll to position [269, 0]
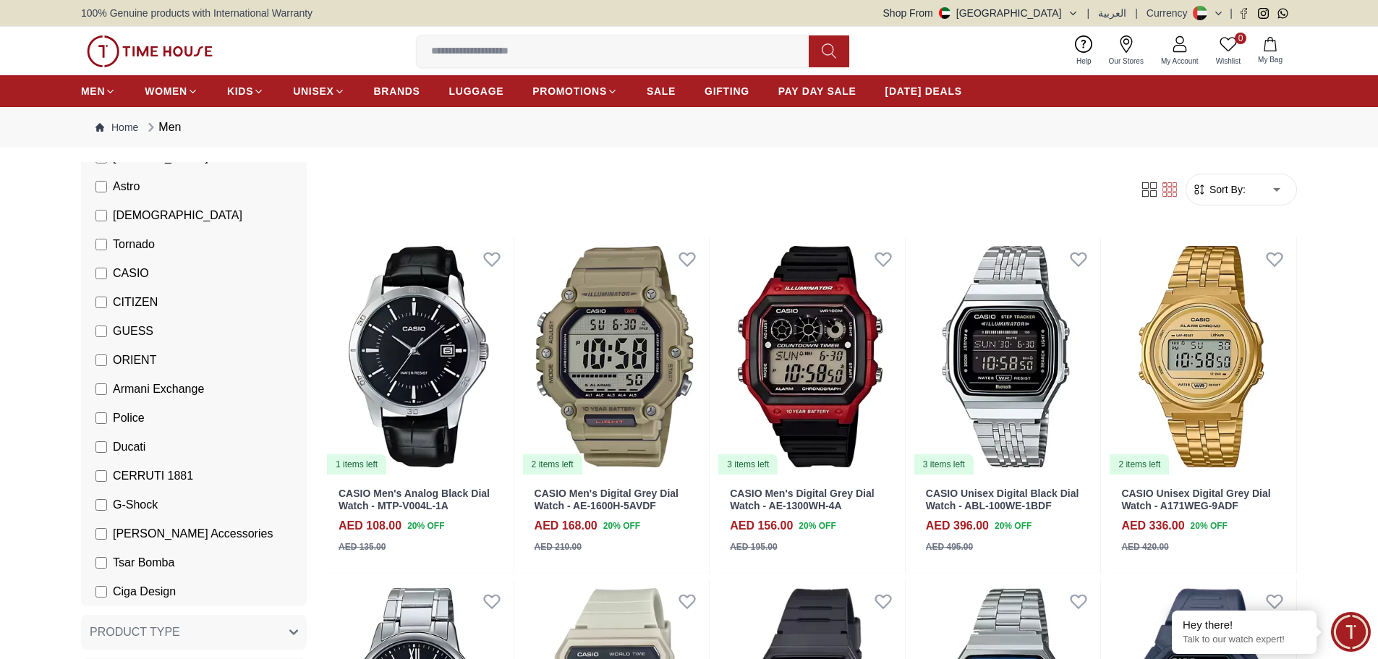
click at [128, 273] on span "CASIO" at bounding box center [131, 273] width 36 height 17
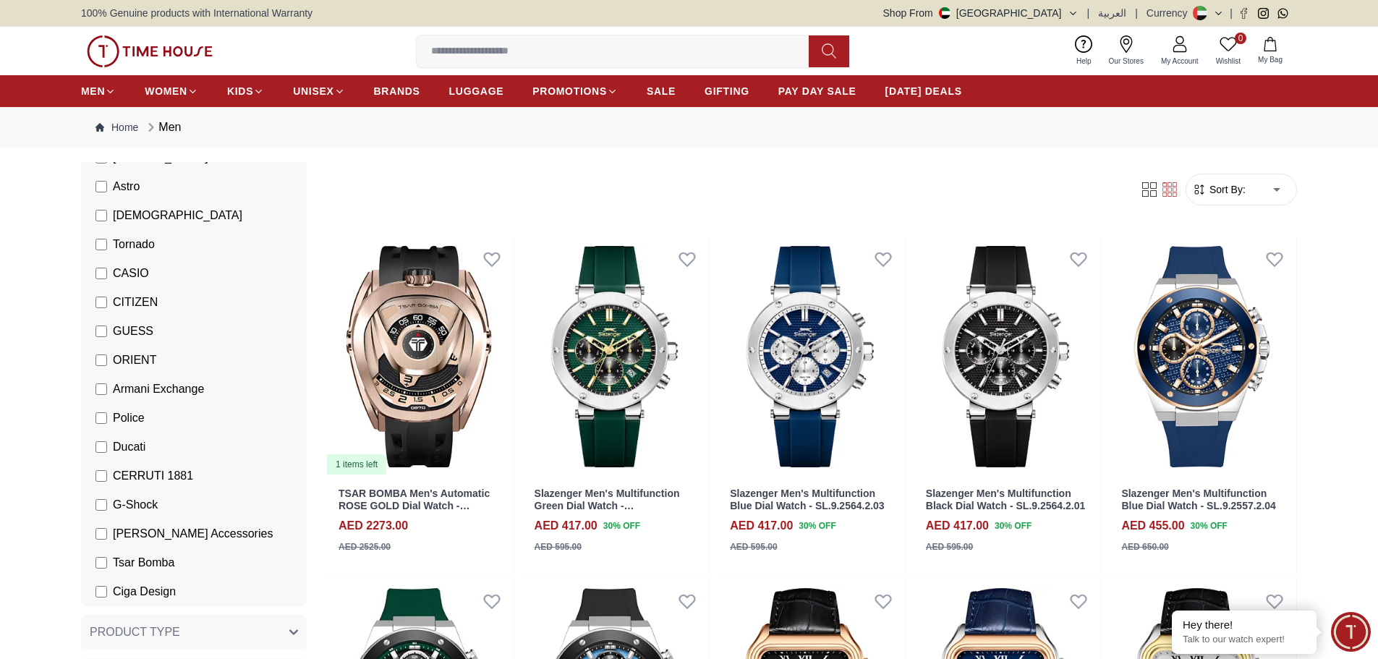
click at [130, 242] on span "Tornado" at bounding box center [134, 244] width 42 height 17
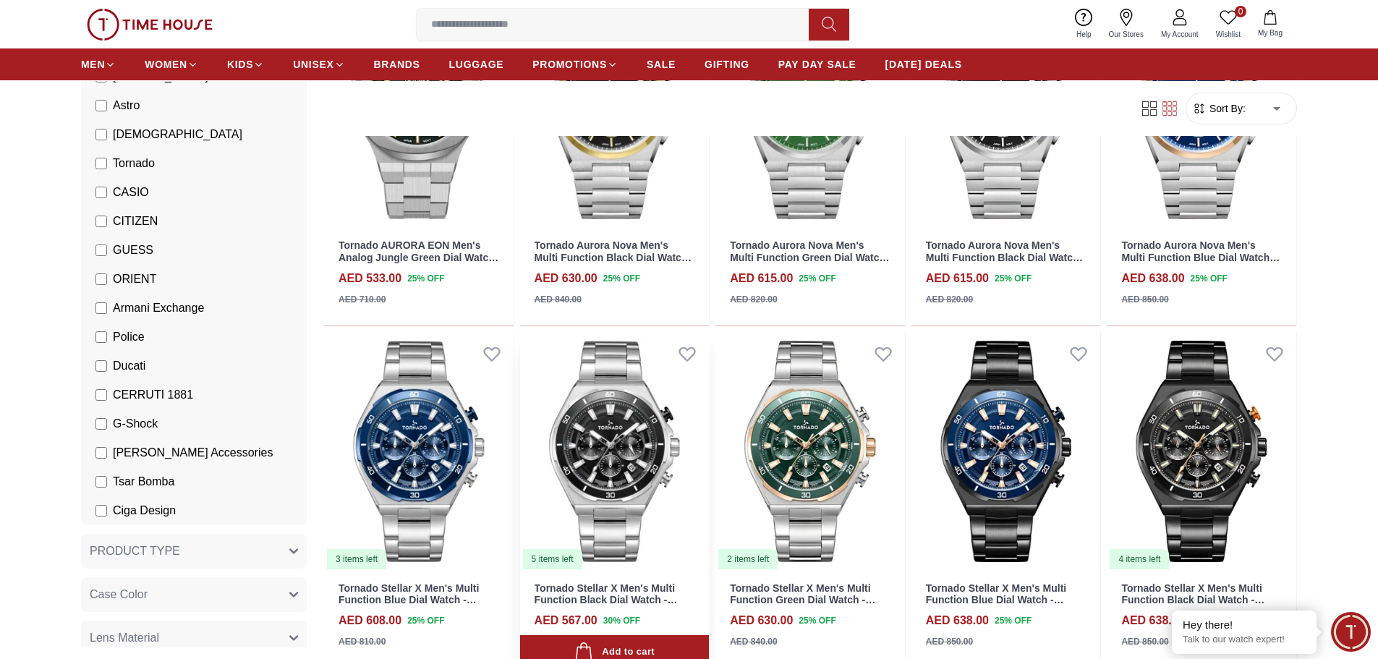
scroll to position [941, 0]
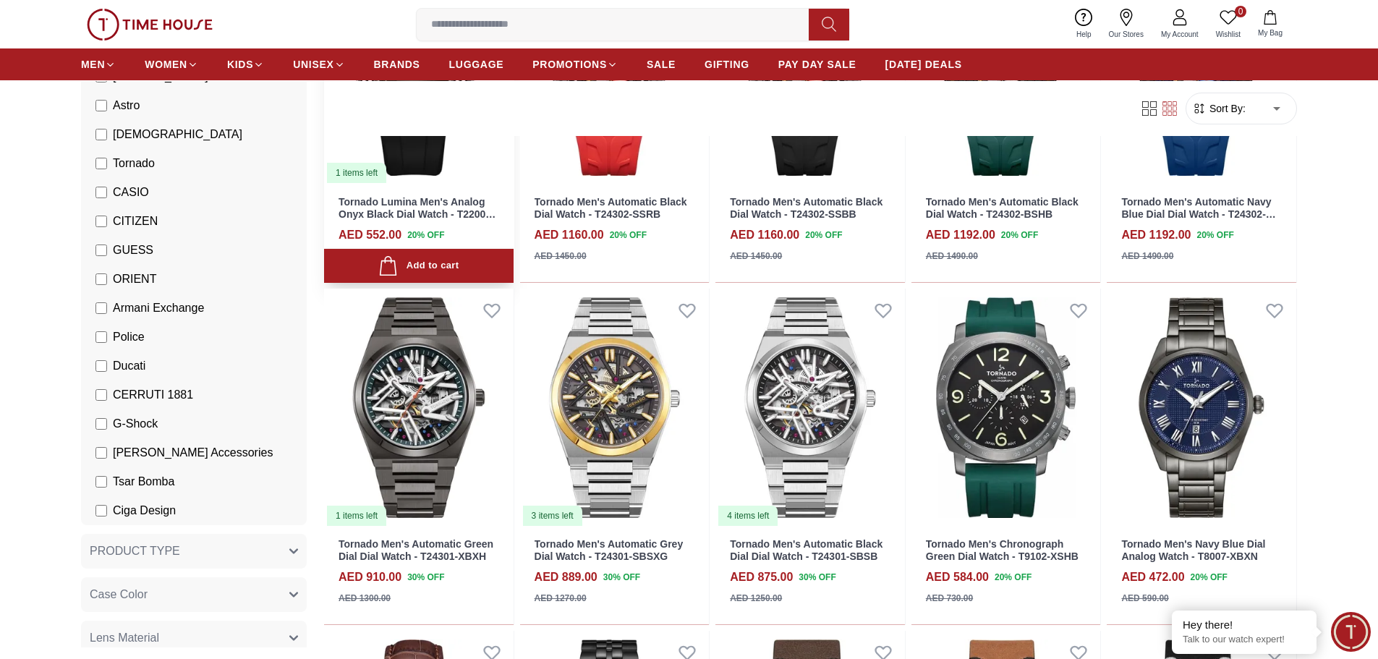
scroll to position [1664, 0]
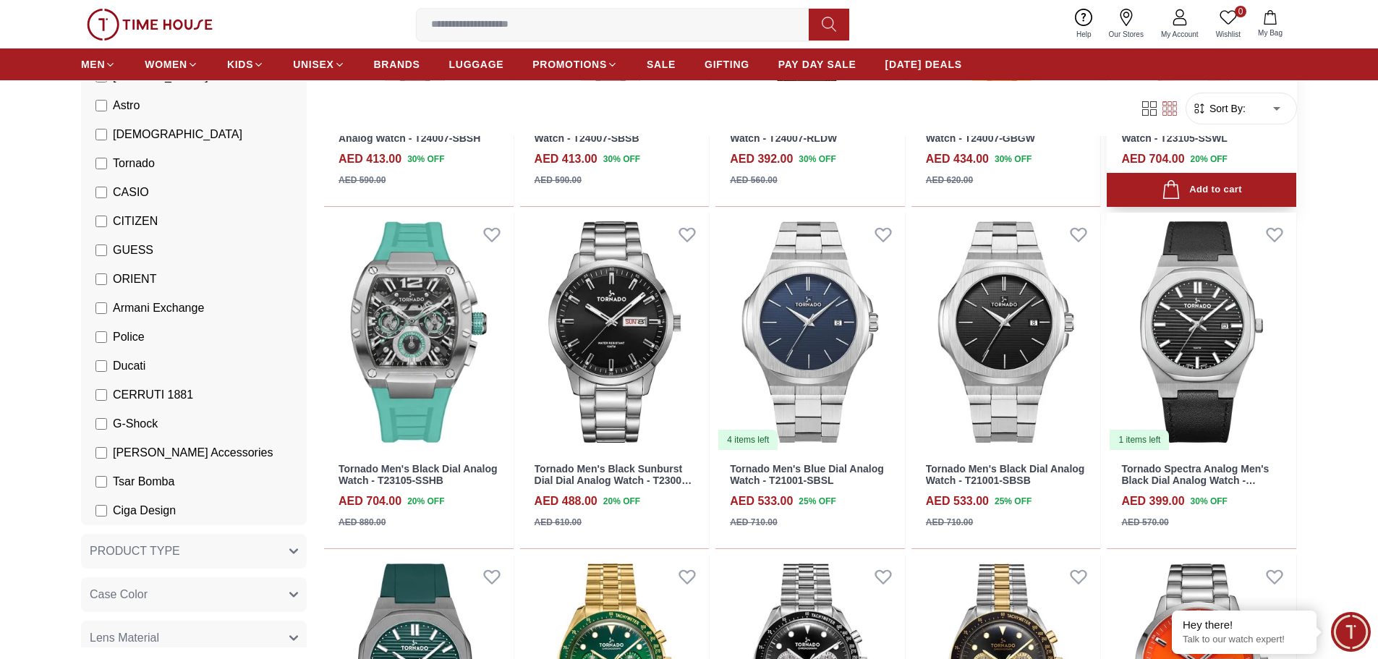
scroll to position [3039, 0]
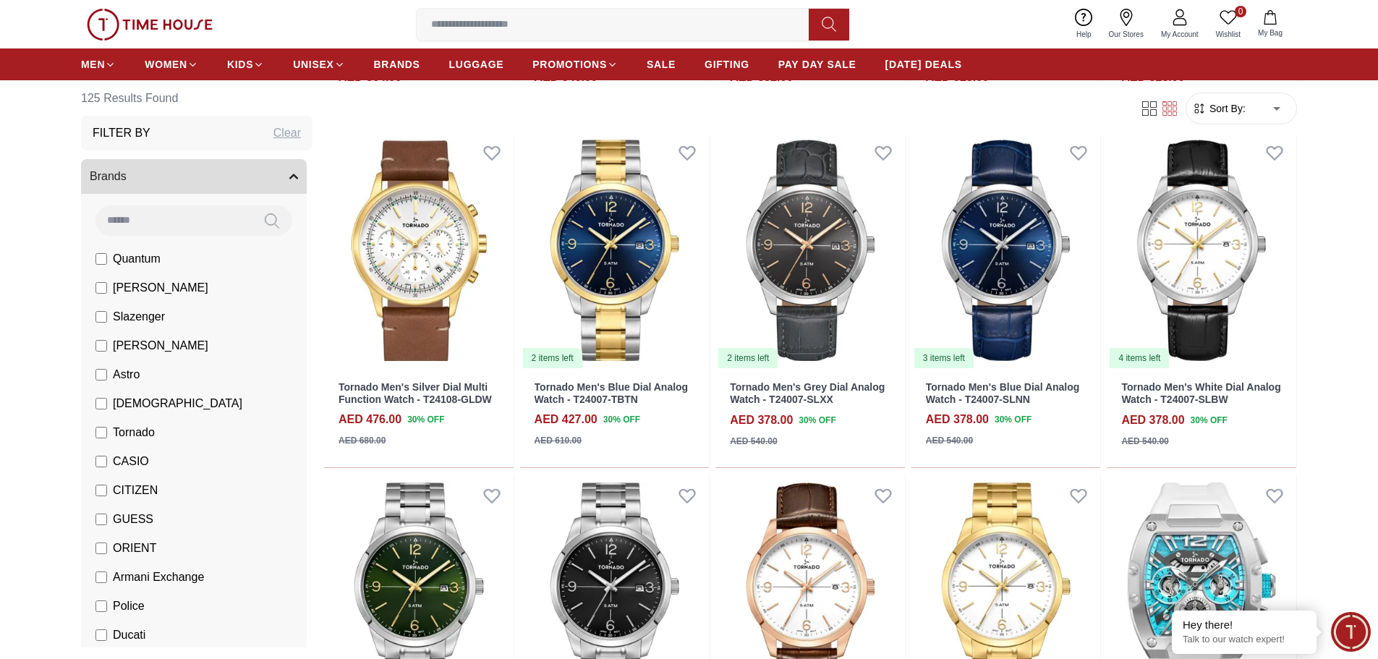
click at [110, 425] on label "Tornado" at bounding box center [125, 432] width 59 height 17
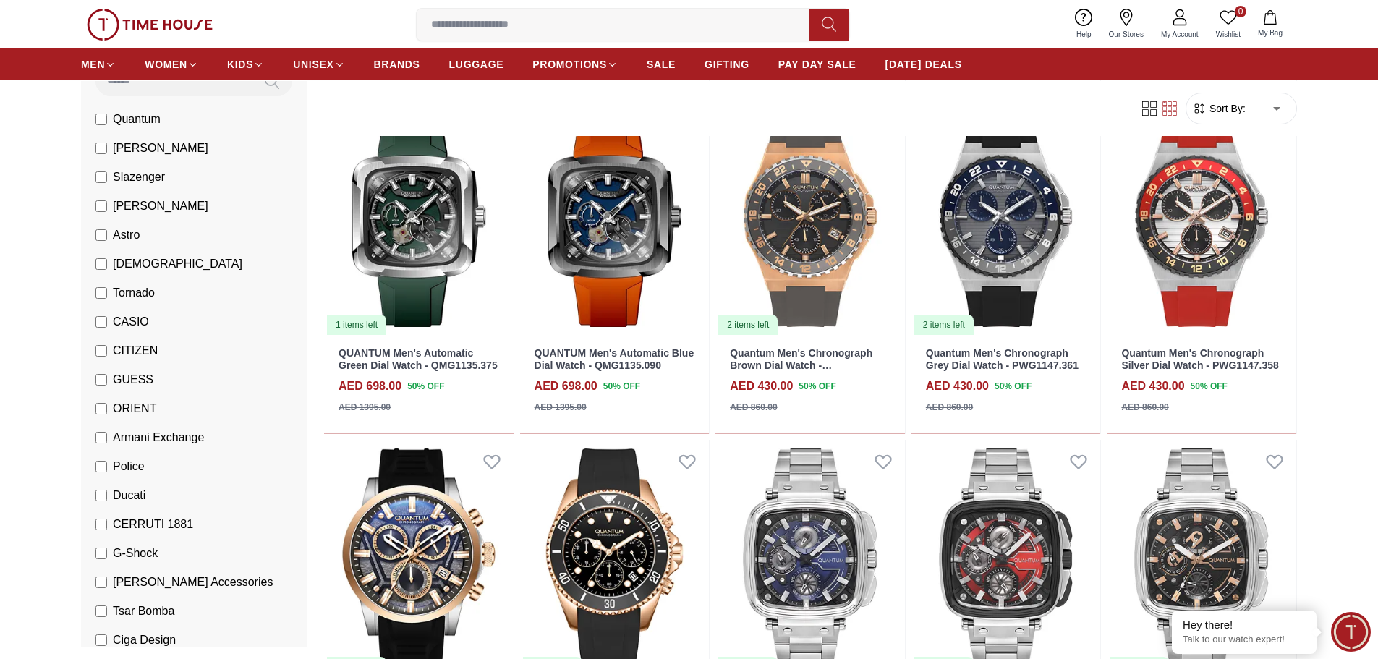
scroll to position [145, 0]
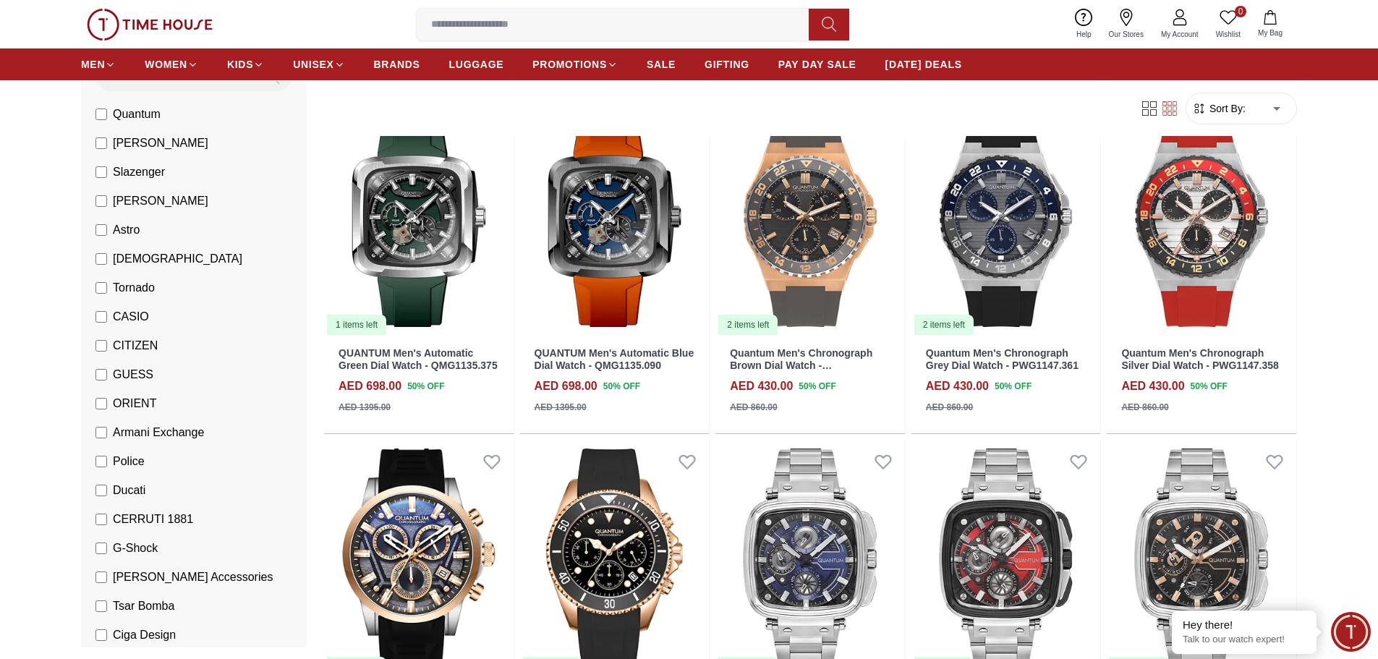
click at [142, 324] on span "CASIO" at bounding box center [131, 316] width 36 height 17
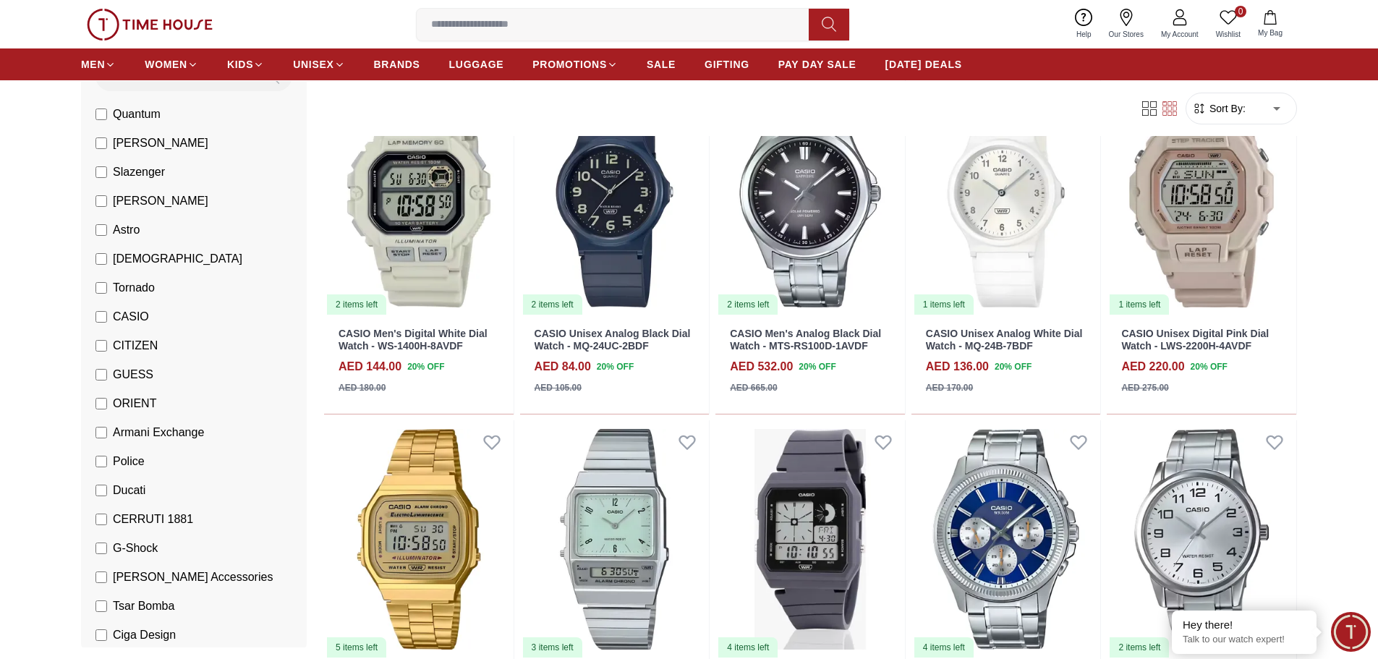
scroll to position [1852, 0]
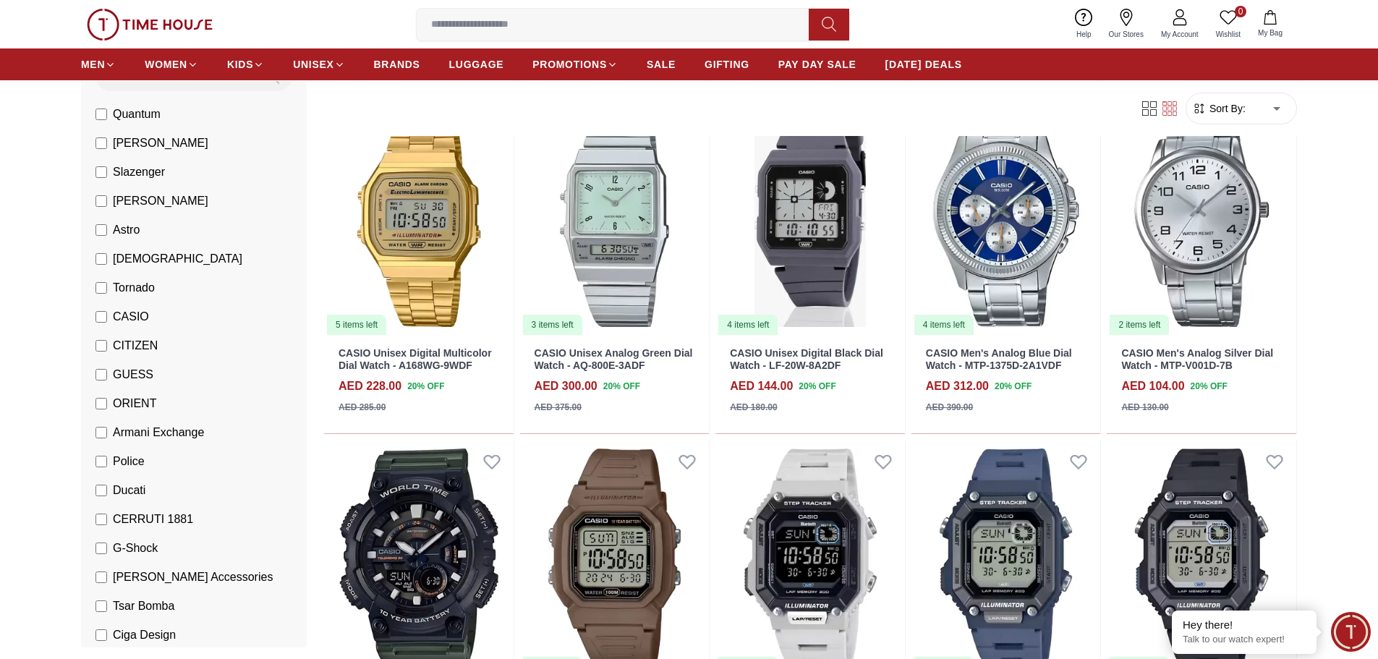
click at [142, 323] on span "CASIO" at bounding box center [131, 316] width 36 height 17
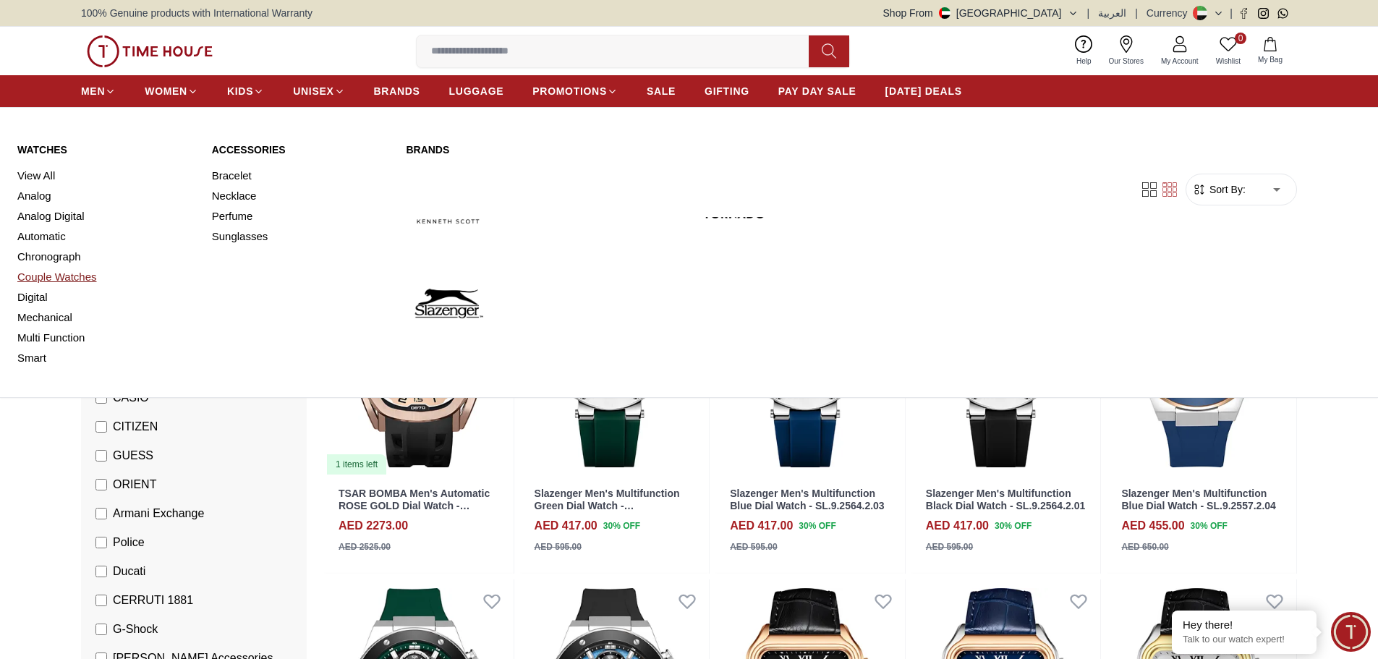
click at [81, 281] on link "Couple Watches" at bounding box center [105, 277] width 177 height 20
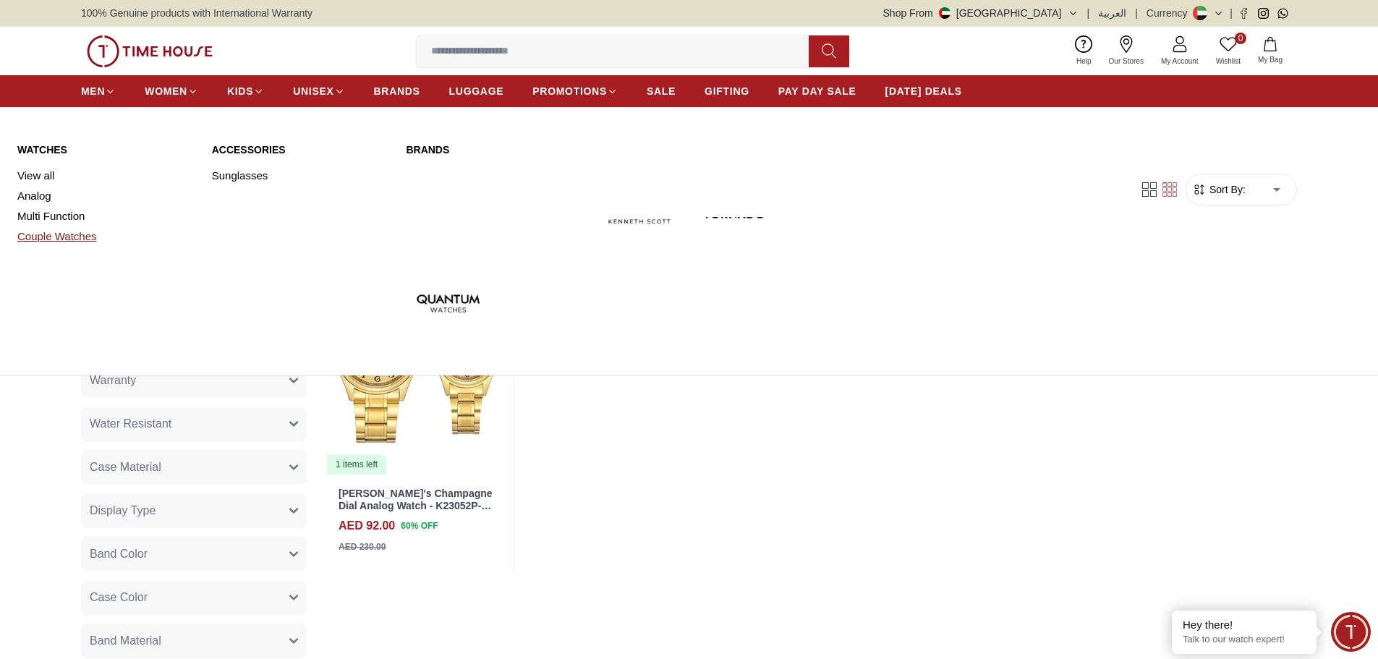
click at [81, 232] on link "Couple Watches" at bounding box center [105, 236] width 177 height 20
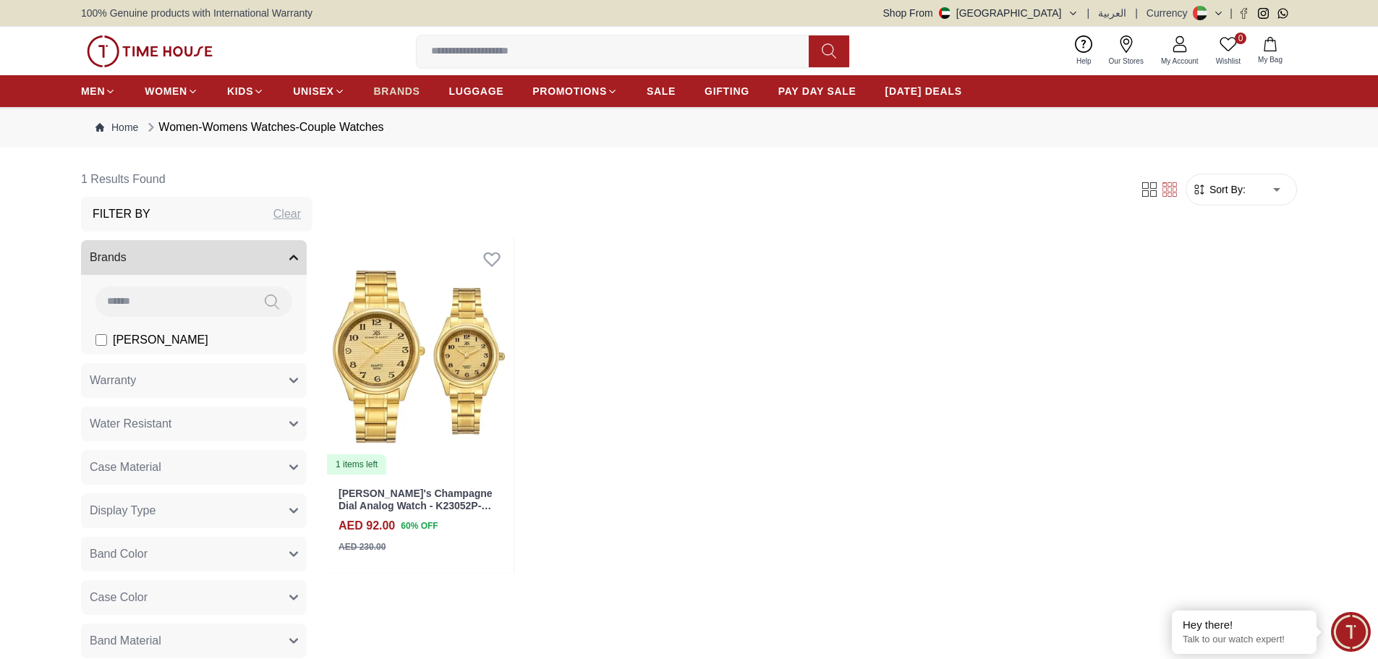
click at [394, 93] on span "BRANDS" at bounding box center [397, 91] width 46 height 14
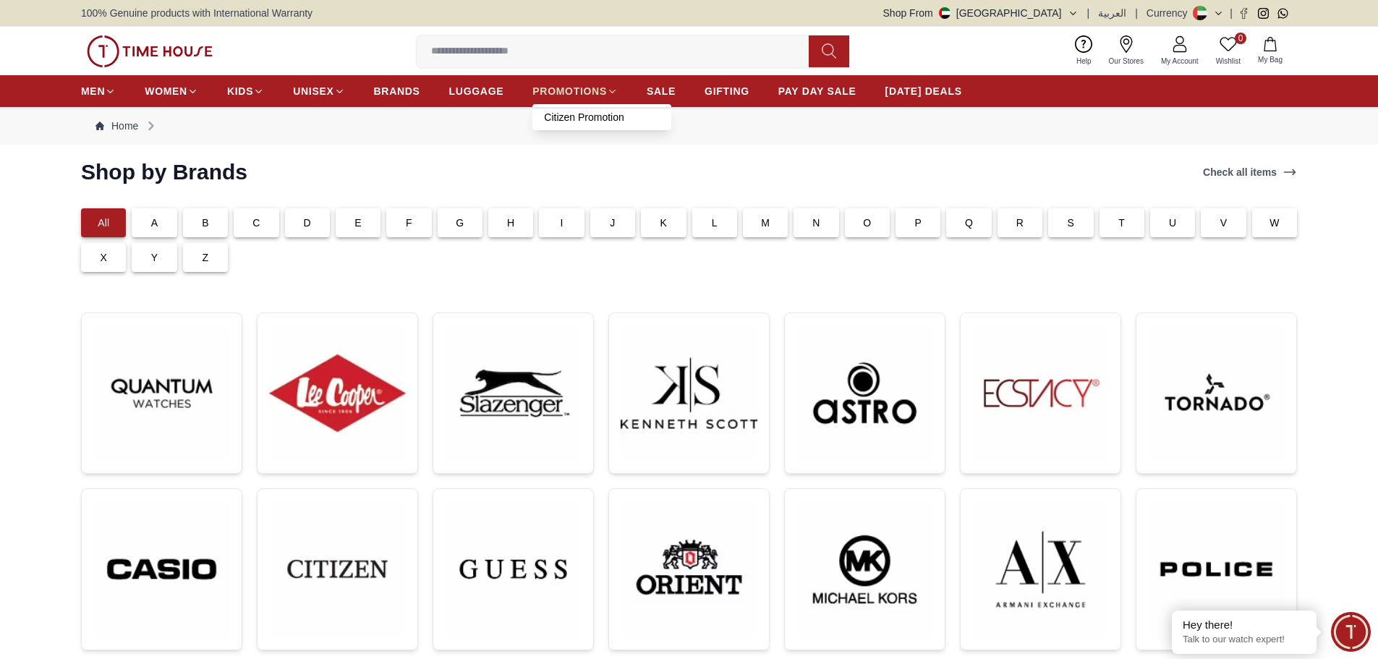
click at [580, 87] on span "PROMOTIONS" at bounding box center [570, 91] width 75 height 14
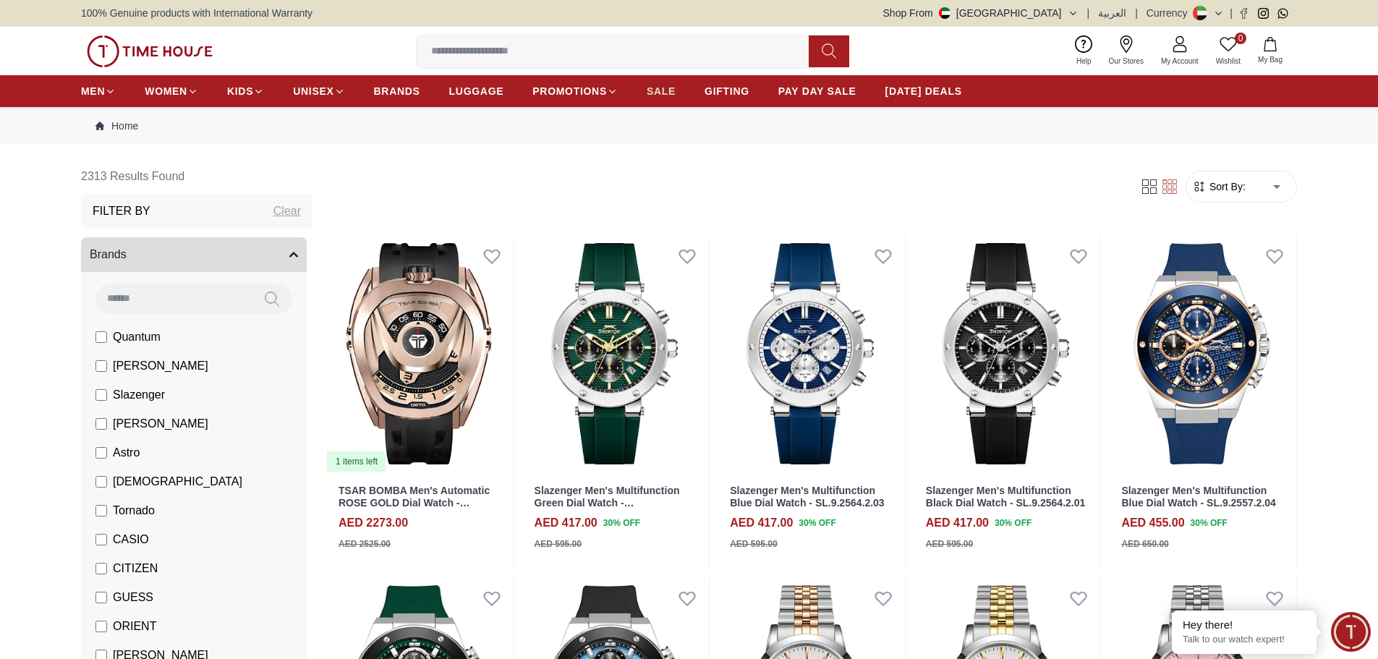
click at [662, 86] on span "SALE" at bounding box center [661, 91] width 29 height 14
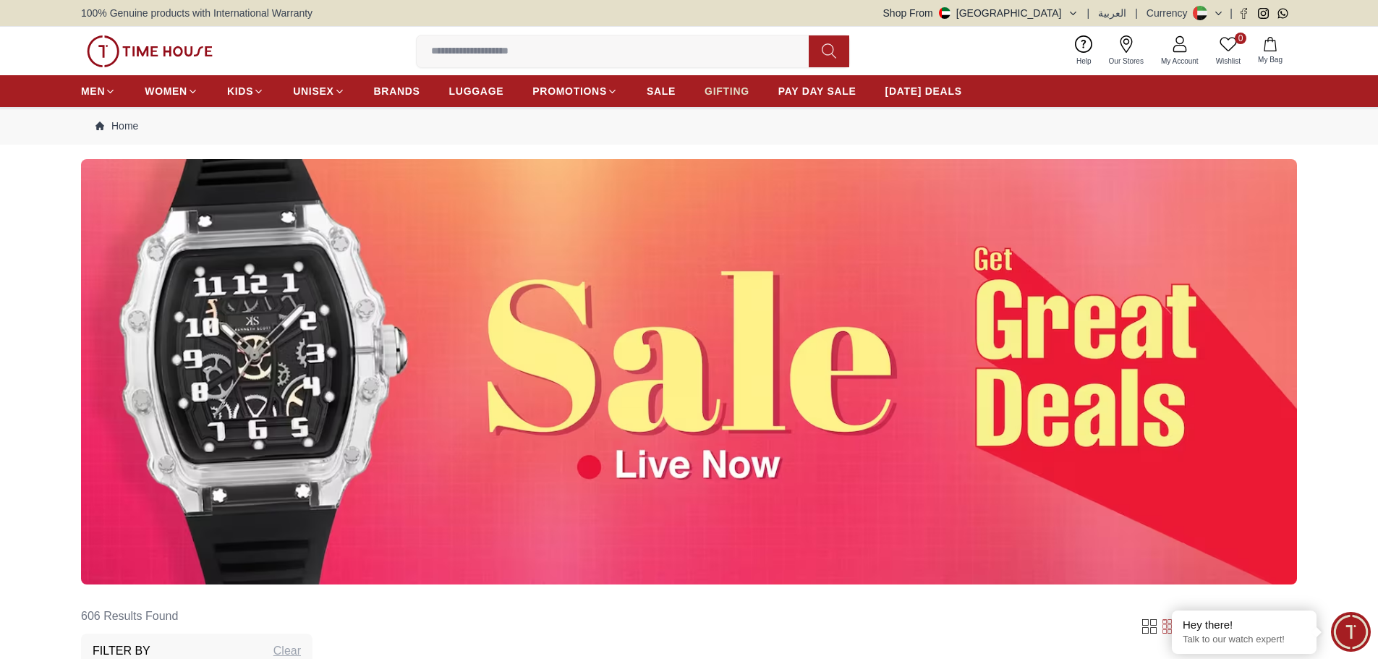
click at [713, 87] on span "GIFTING" at bounding box center [727, 91] width 45 height 14
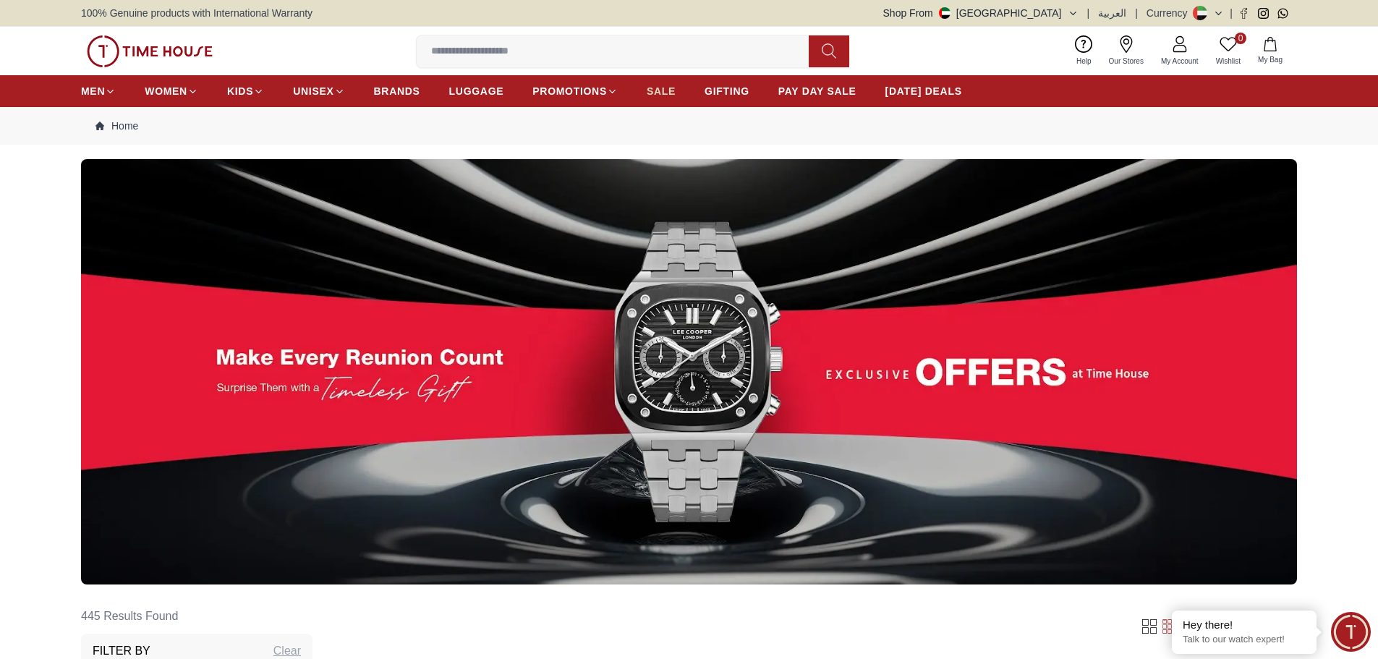
click at [650, 93] on span "SALE" at bounding box center [661, 91] width 29 height 14
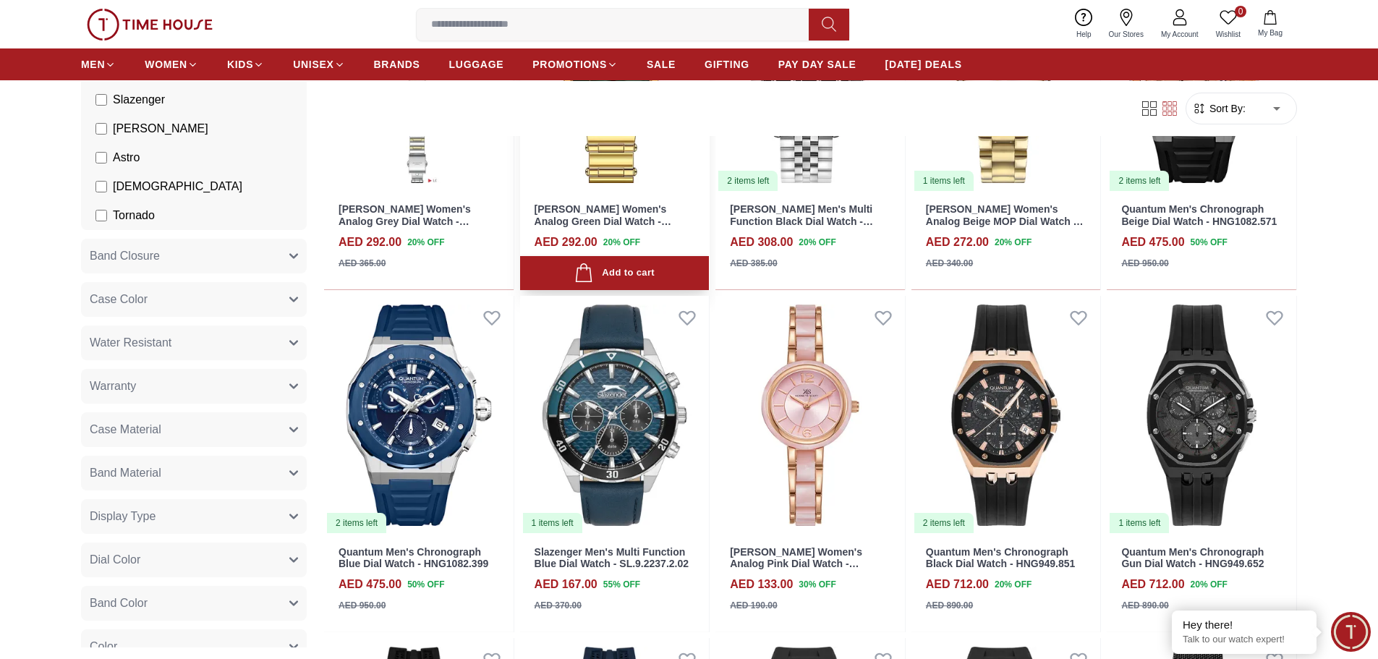
scroll to position [1085, 0]
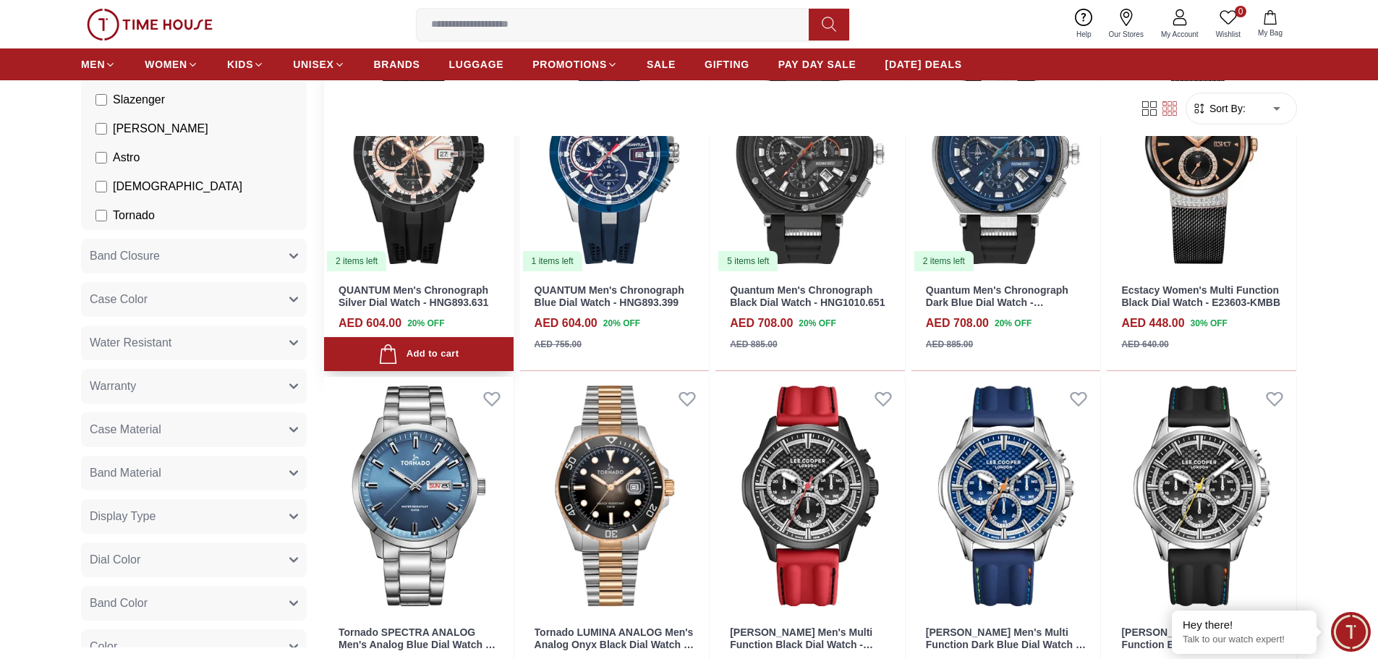
scroll to position [1592, 0]
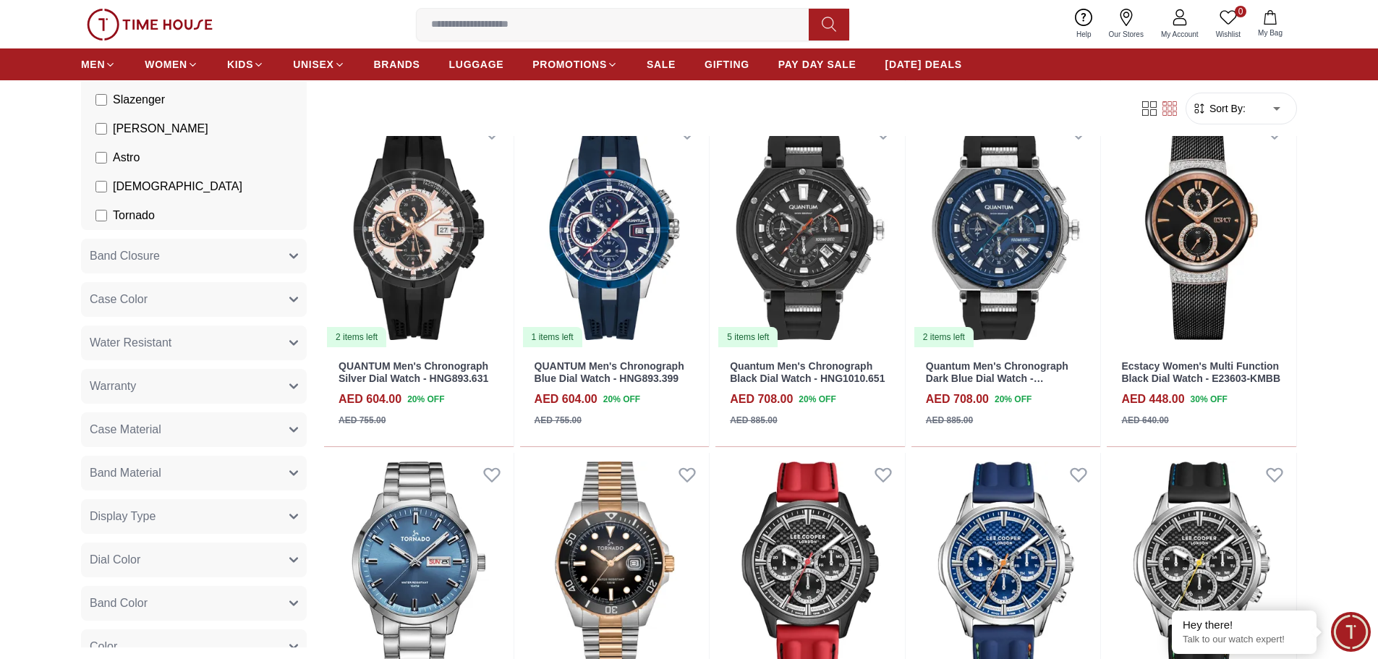
click at [128, 43] on div "0 Wishlist My Bag Help Our Stores My Account 0 Wishlist My Bag" at bounding box center [689, 24] width 1216 height 48
